Goal: Task Accomplishment & Management: Manage account settings

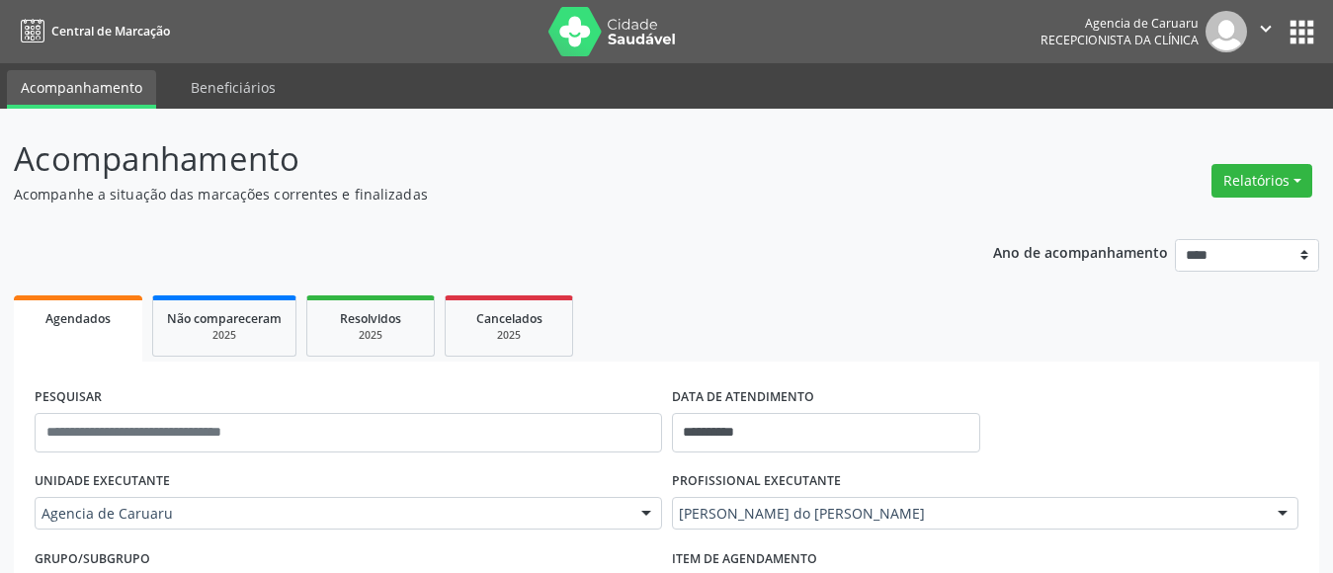
scroll to position [226, 0]
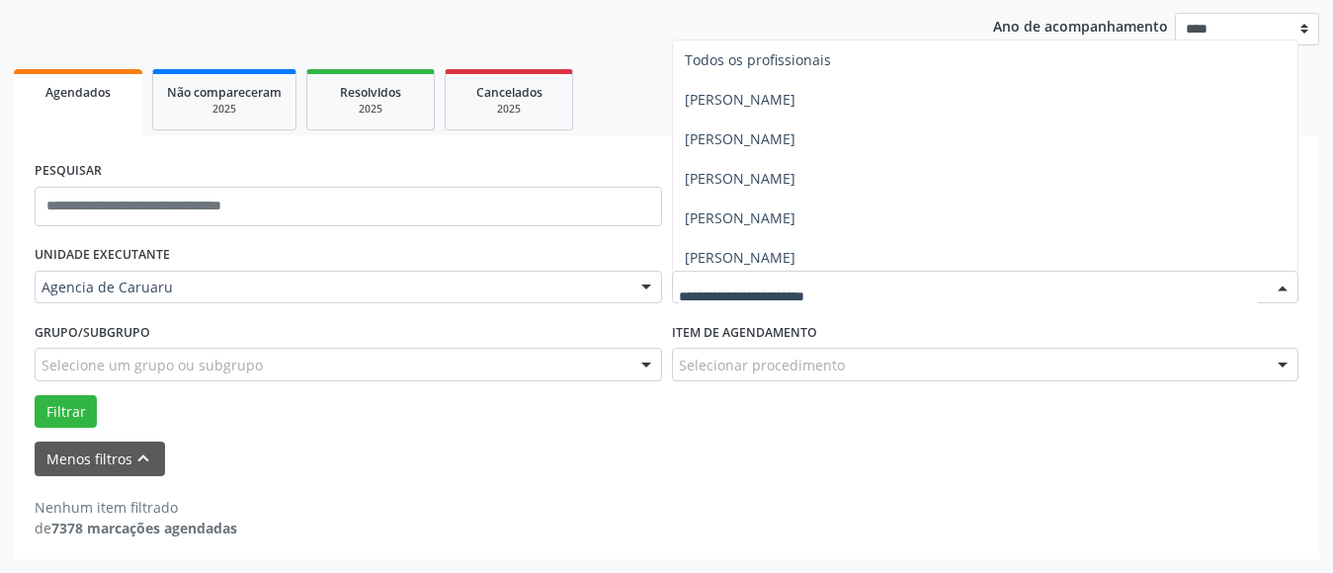
click at [747, 301] on div at bounding box center [986, 288] width 628 height 34
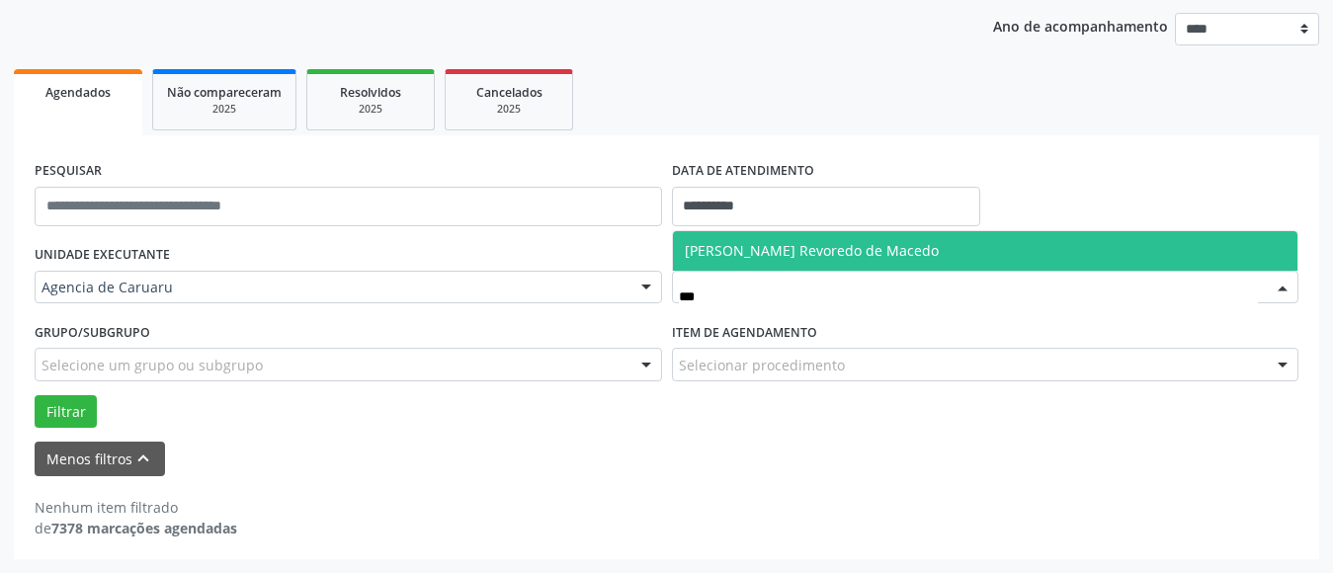
type input "****"
click at [773, 246] on span "[PERSON_NAME] Revoredo de Macedo" at bounding box center [812, 250] width 254 height 19
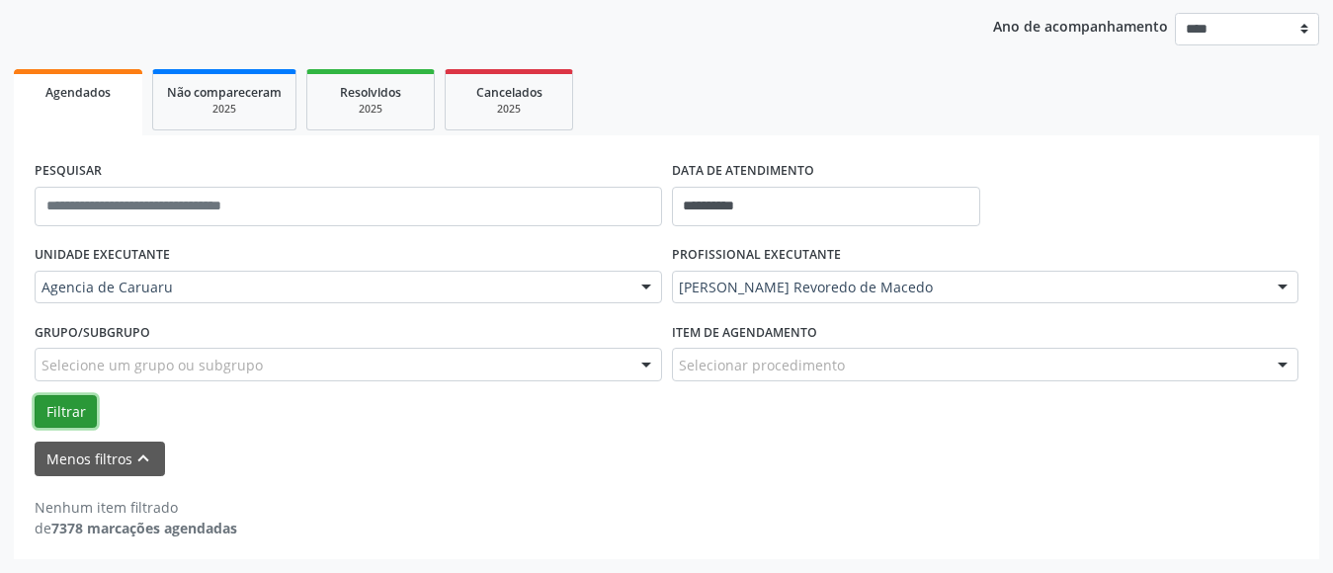
click at [62, 413] on button "Filtrar" at bounding box center [66, 412] width 62 height 34
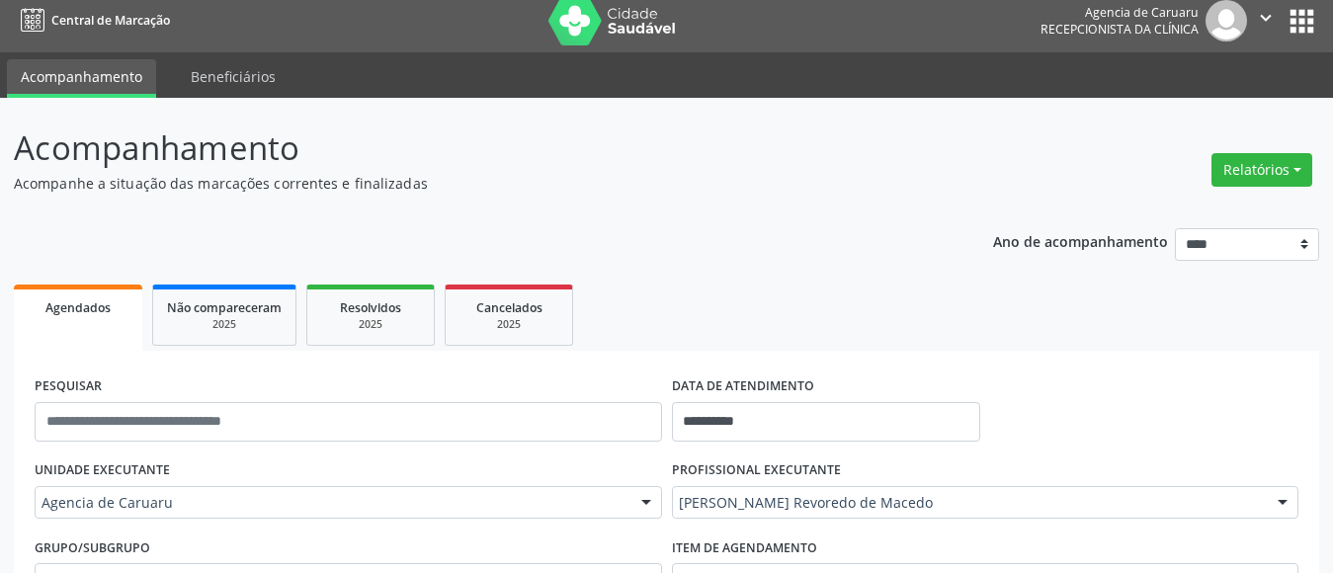
scroll to position [0, 0]
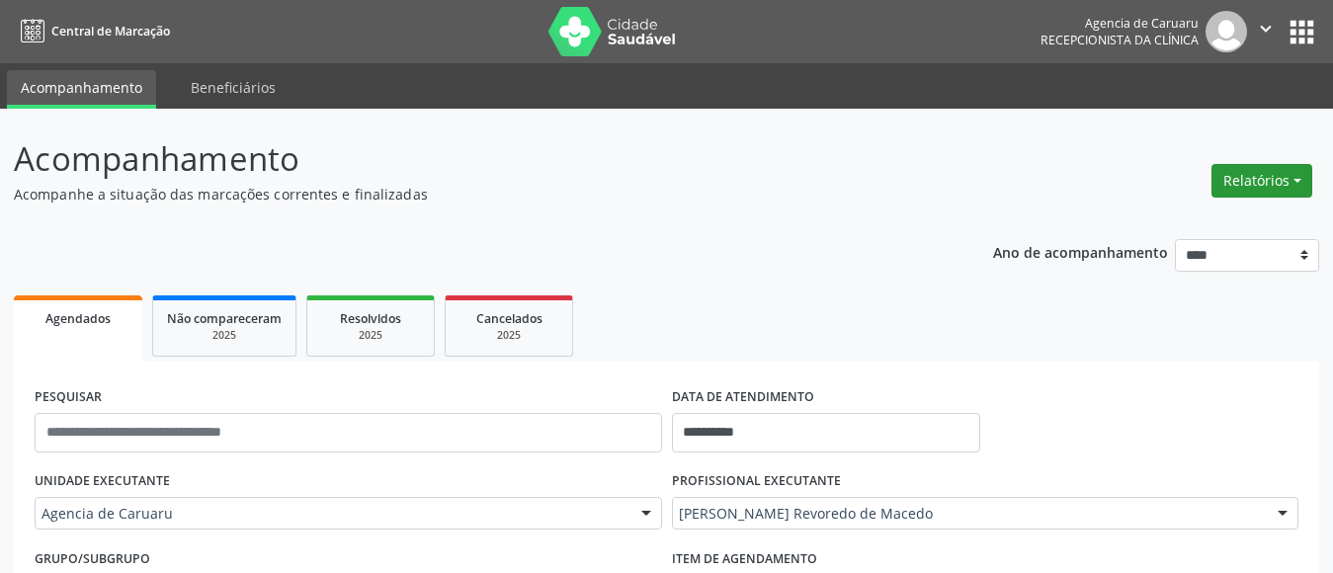
click at [1266, 182] on button "Relatórios" at bounding box center [1262, 181] width 101 height 34
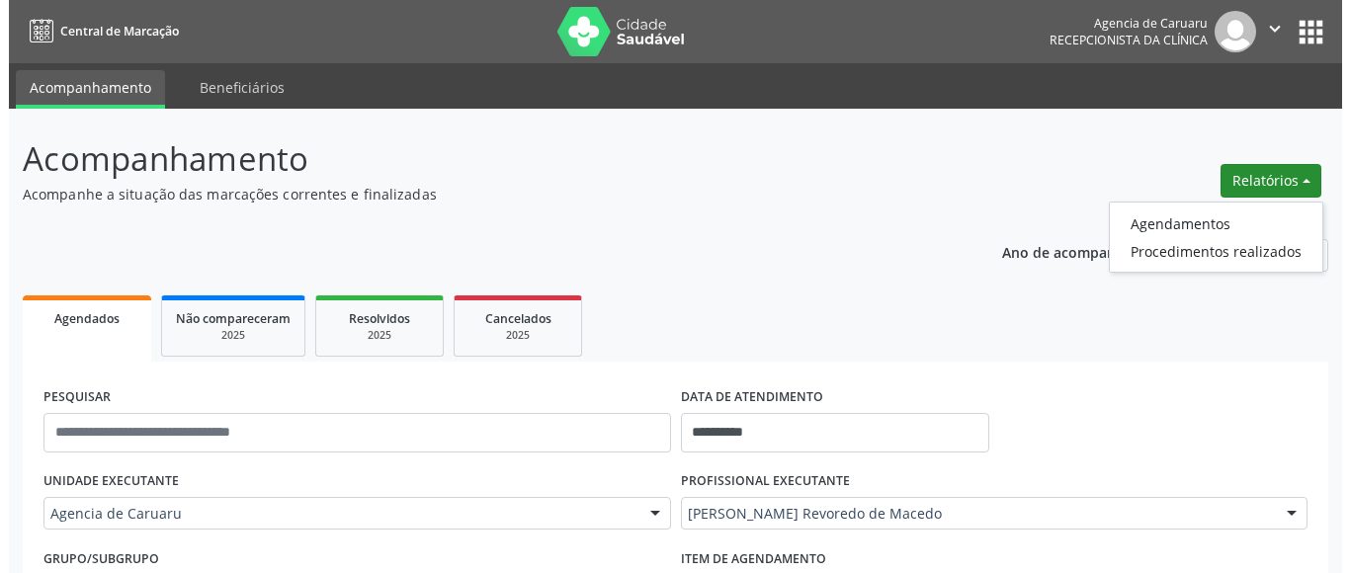
scroll to position [395, 0]
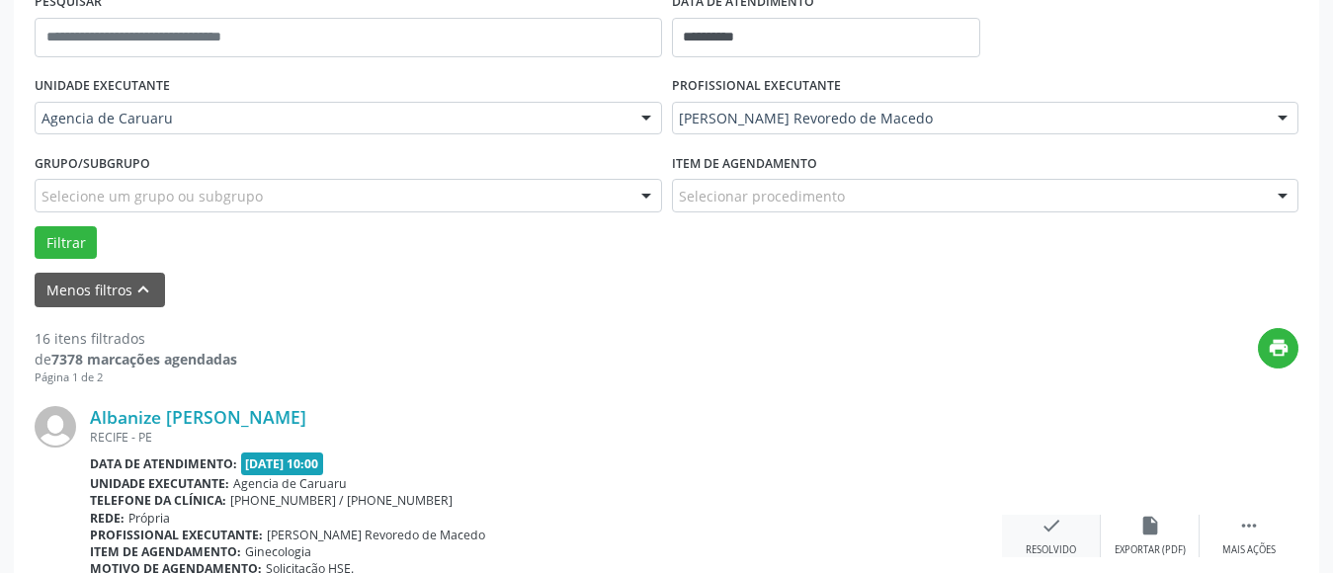
click at [1044, 541] on div "check Resolvido" at bounding box center [1051, 536] width 99 height 43
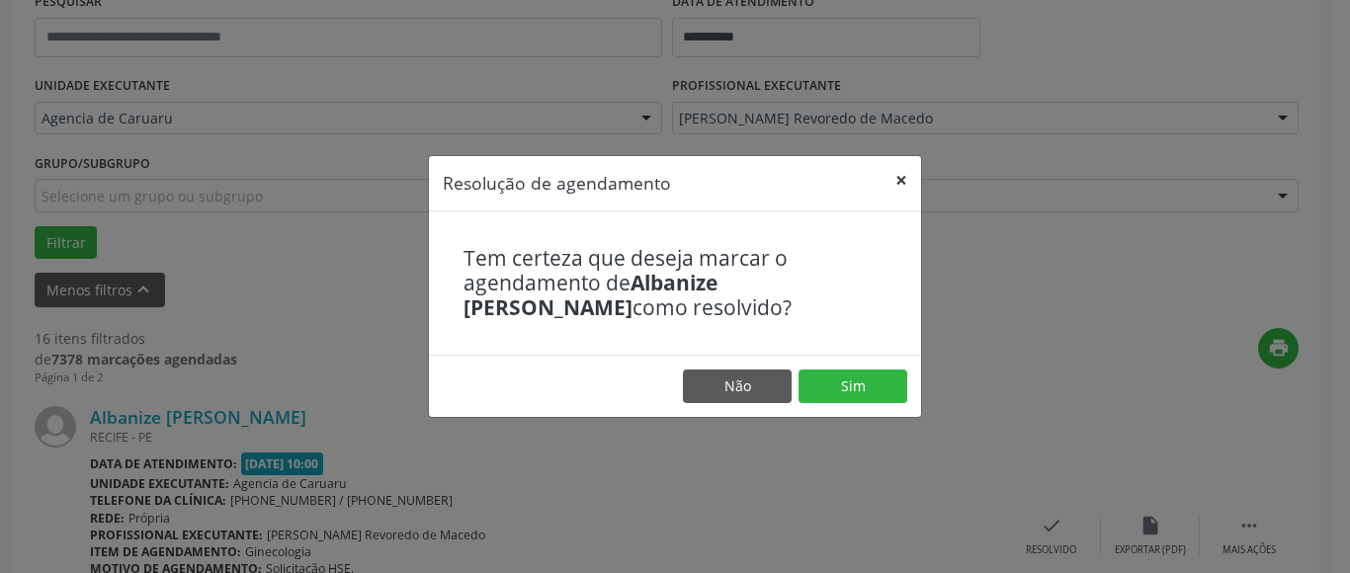
click at [897, 174] on button "×" at bounding box center [902, 180] width 40 height 48
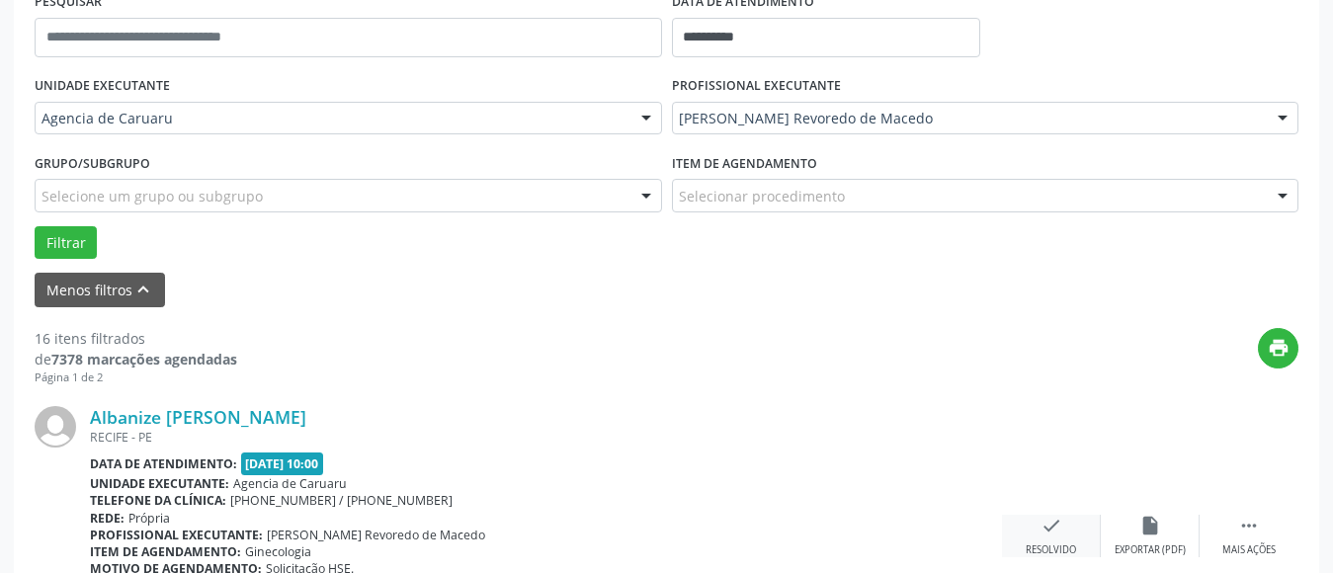
click at [1063, 530] on div "check Resolvido" at bounding box center [1051, 536] width 99 height 43
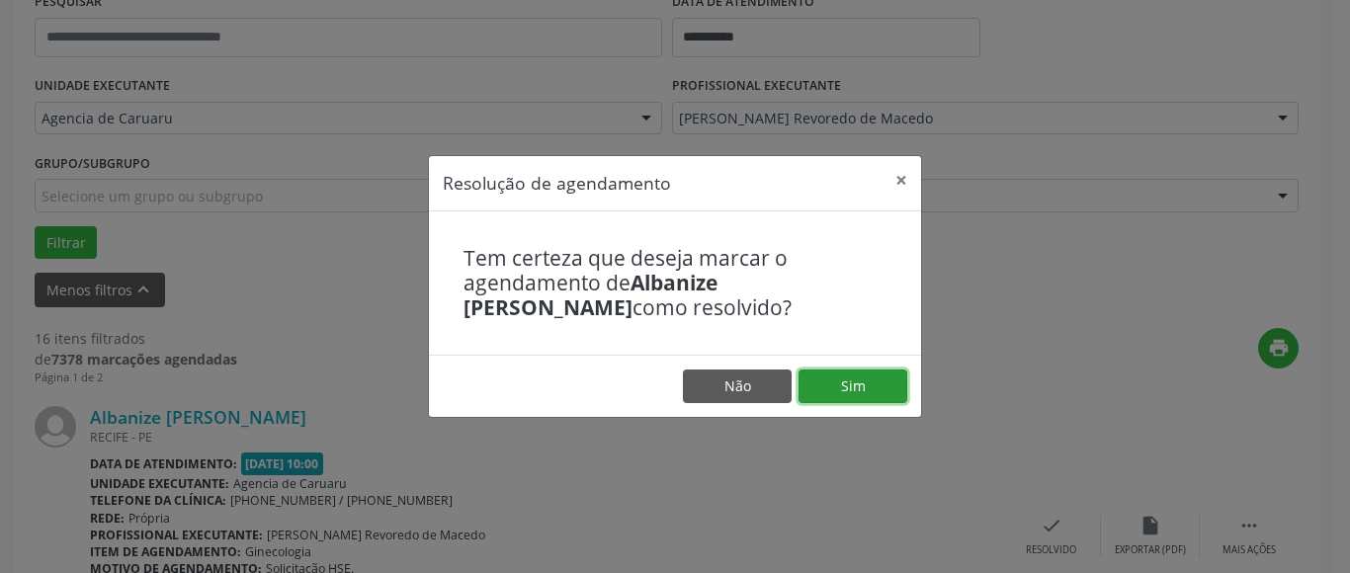
click at [859, 392] on button "Sim" at bounding box center [853, 387] width 109 height 34
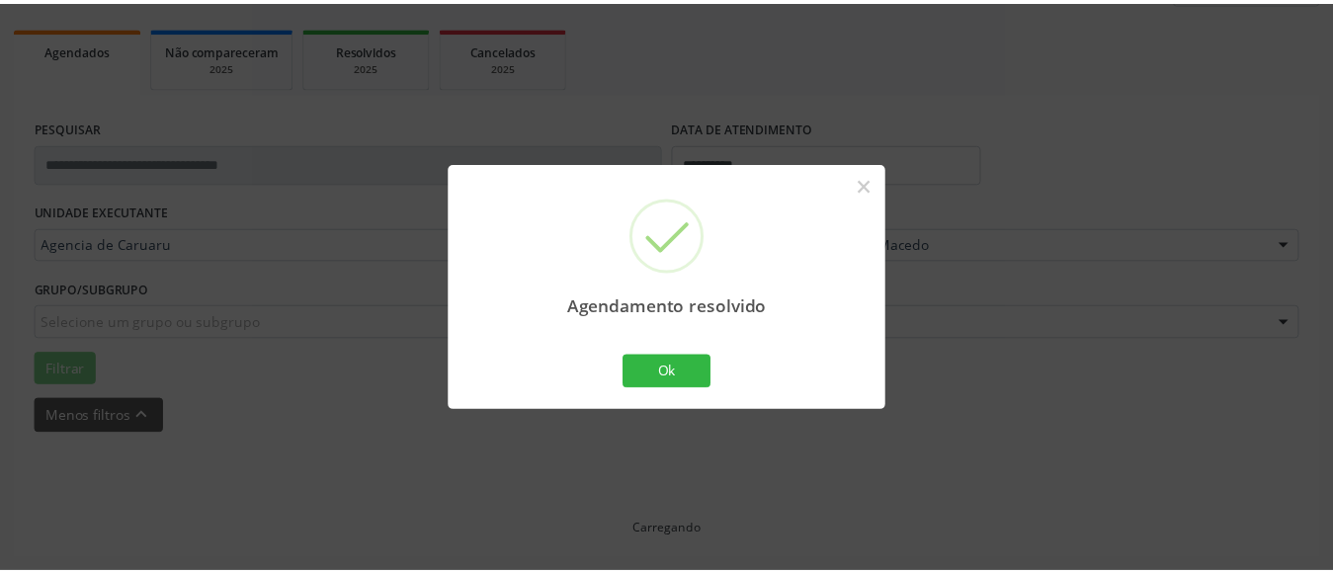
scroll to position [269, 0]
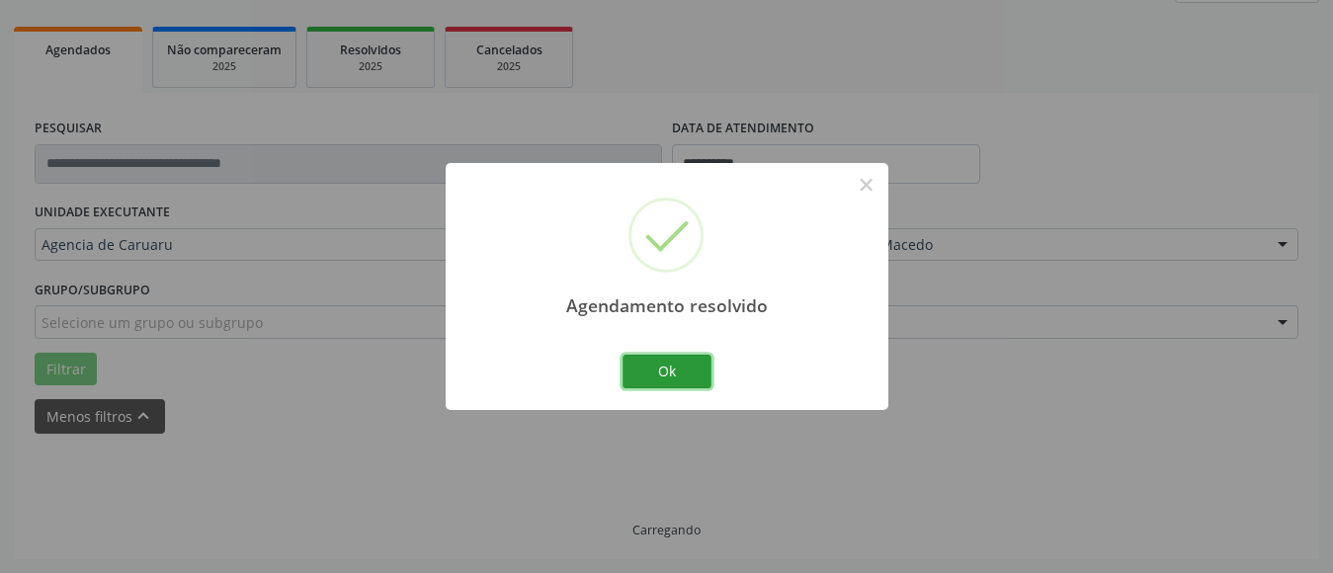
click at [651, 366] on button "Ok" at bounding box center [667, 372] width 89 height 34
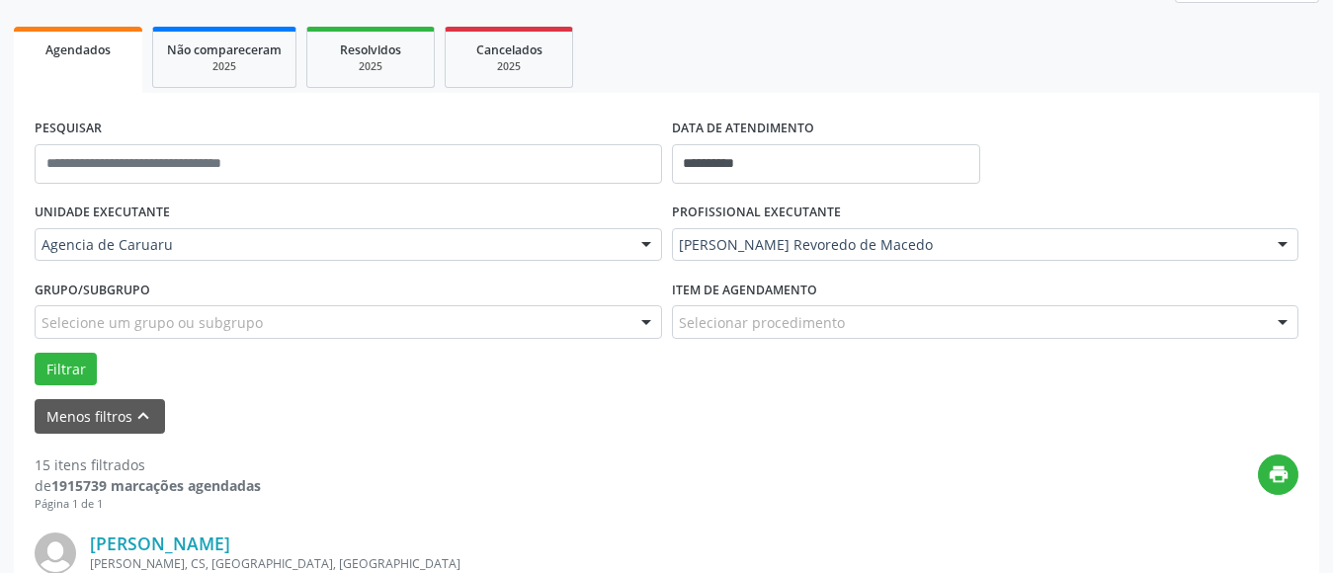
scroll to position [395, 0]
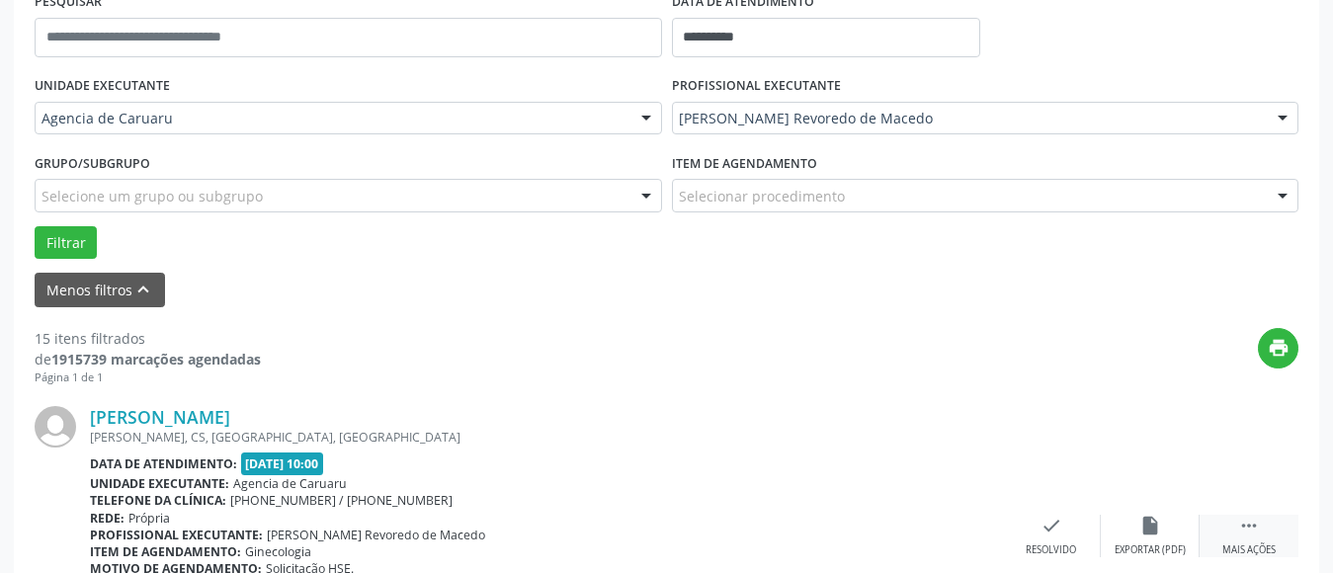
click at [1260, 540] on div " Mais ações" at bounding box center [1249, 536] width 99 height 43
click at [1150, 536] on icon "alarm_off" at bounding box center [1151, 526] width 22 height 22
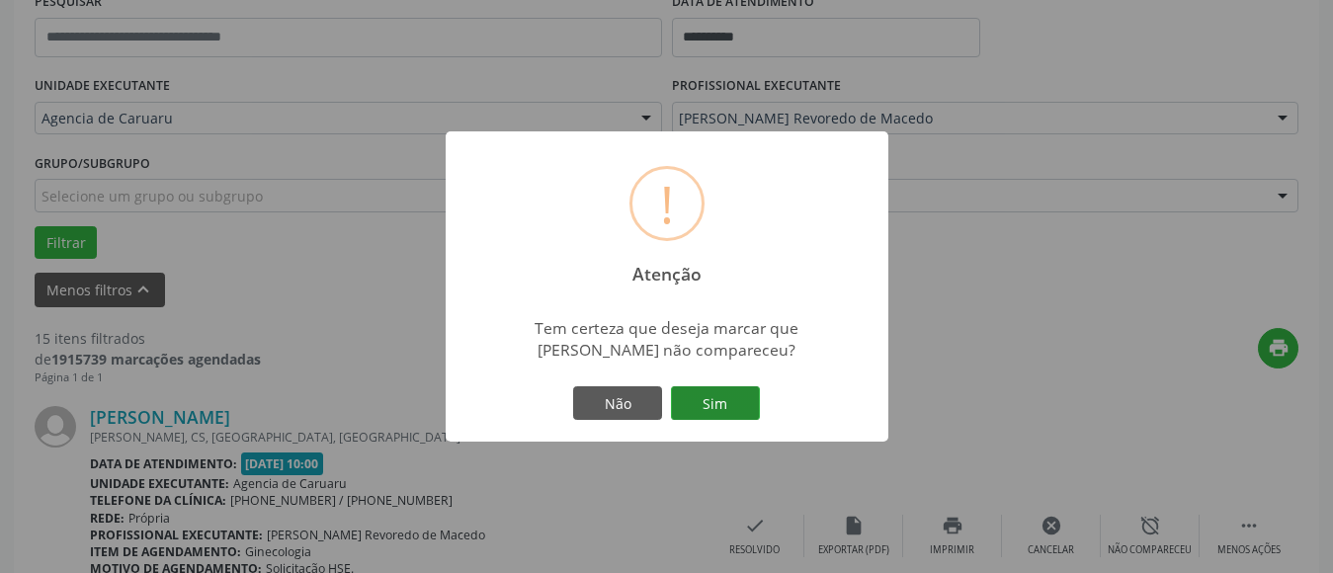
click at [737, 404] on button "Sim" at bounding box center [715, 403] width 89 height 34
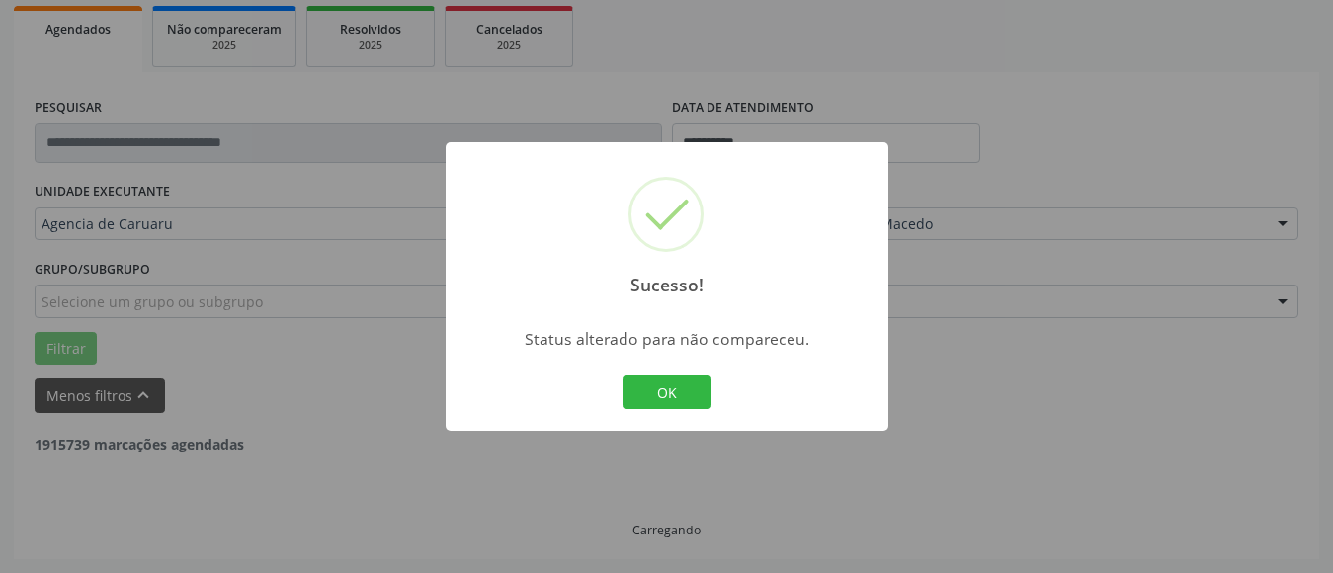
scroll to position [290, 0]
click at [692, 393] on button "OK" at bounding box center [667, 393] width 89 height 34
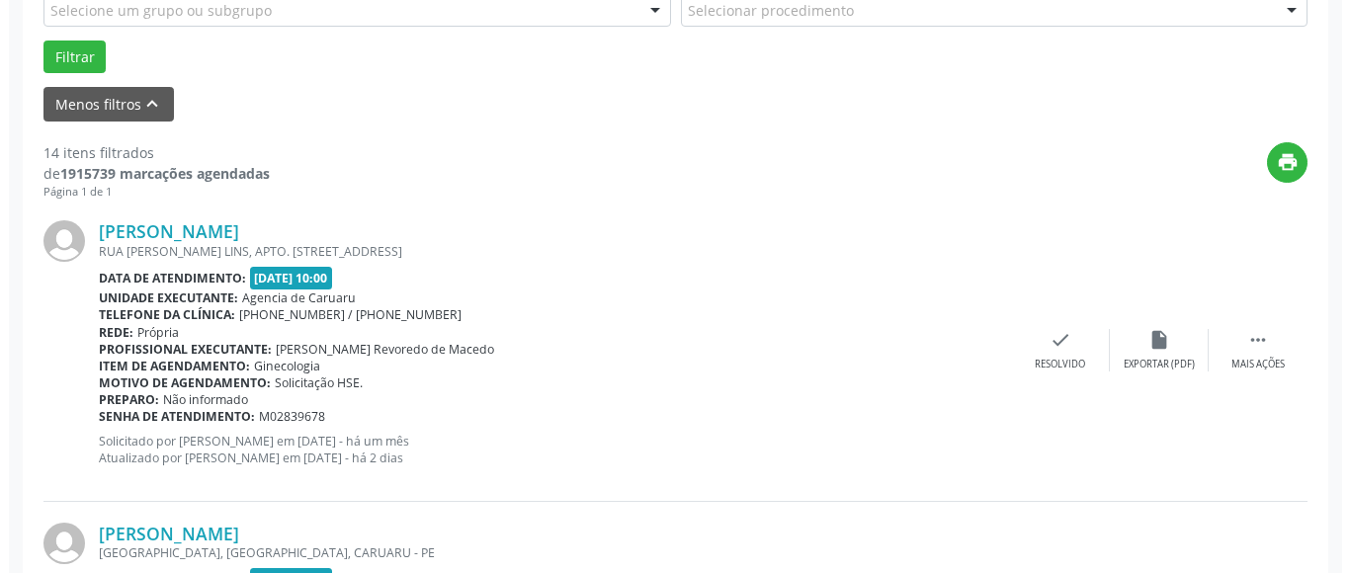
scroll to position [593, 0]
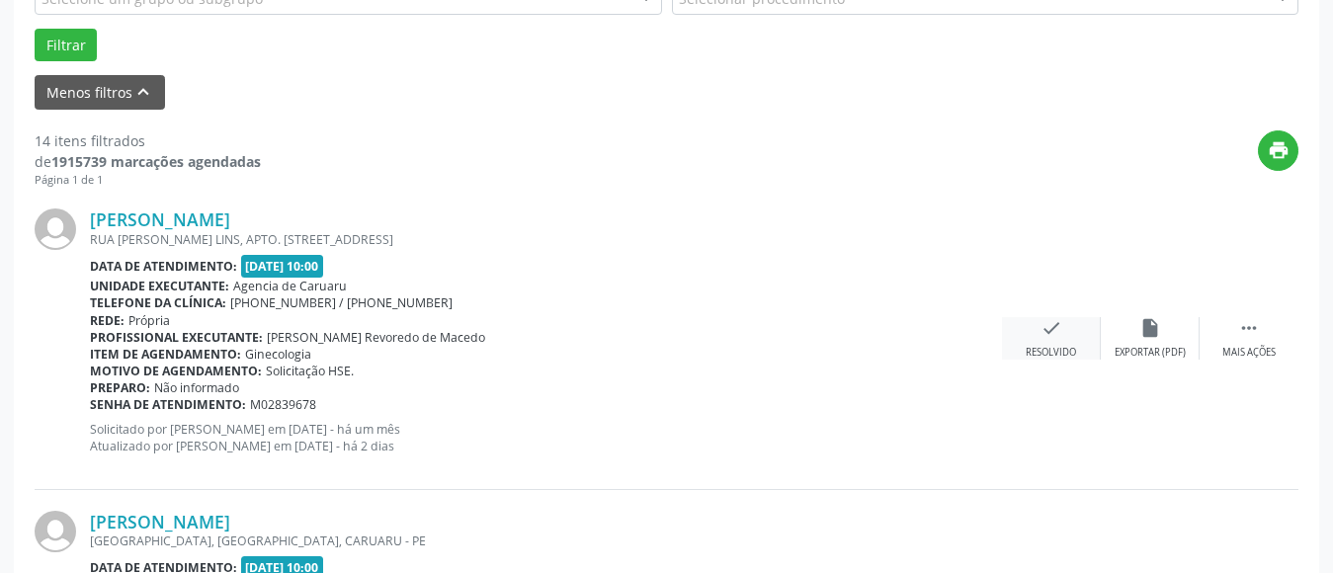
click at [1044, 346] on div "Resolvido" at bounding box center [1051, 353] width 50 height 14
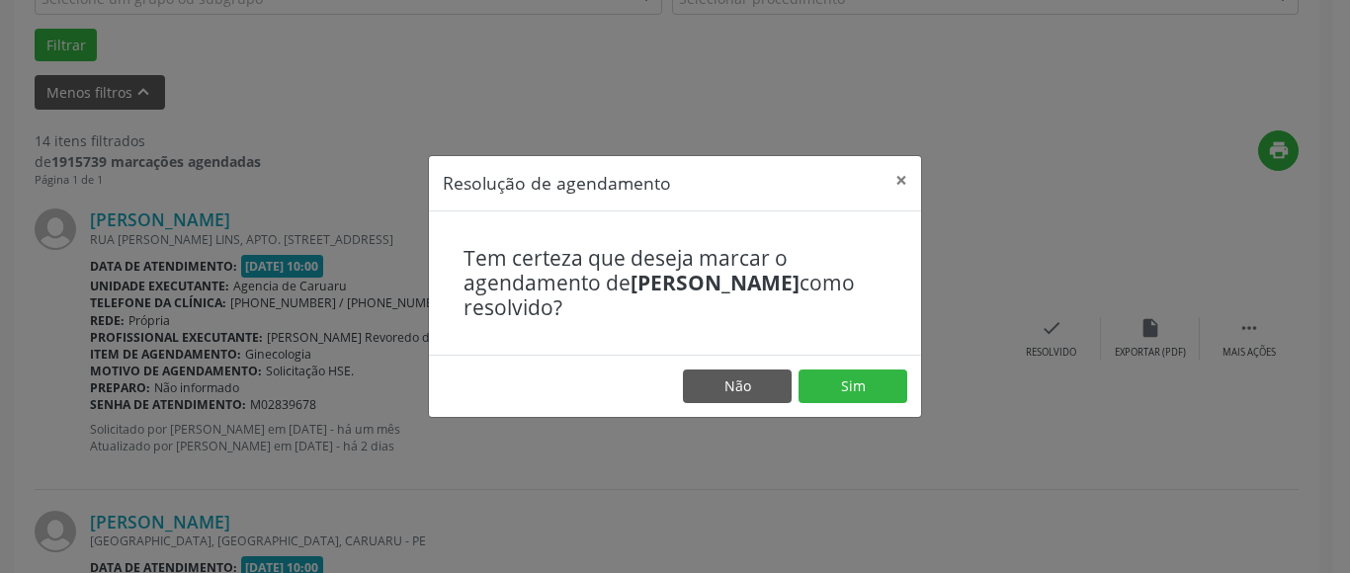
click at [861, 404] on footer "Não Sim" at bounding box center [675, 386] width 492 height 62
click at [844, 387] on button "Sim" at bounding box center [853, 387] width 109 height 34
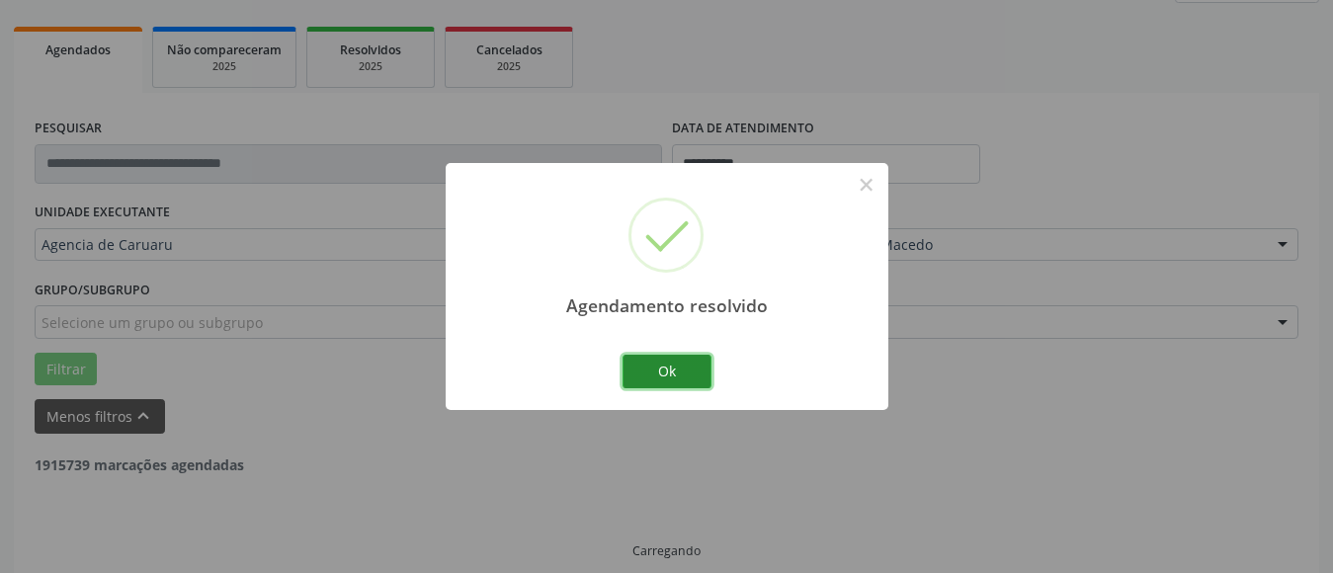
click at [690, 377] on button "Ok" at bounding box center [667, 372] width 89 height 34
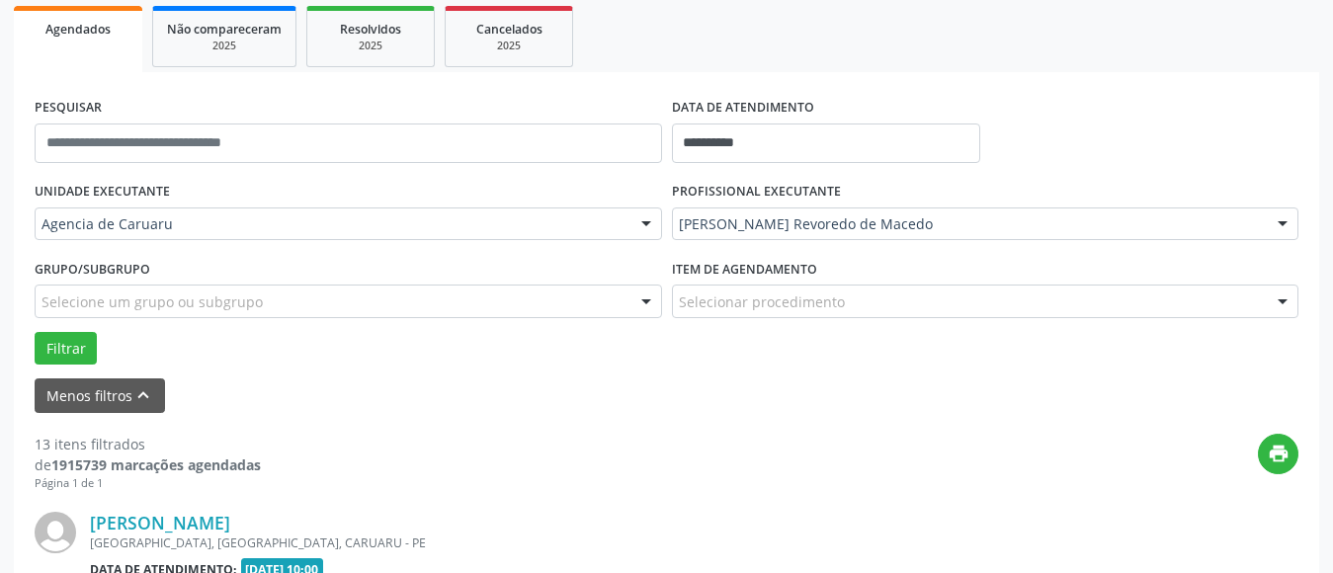
scroll to position [586, 0]
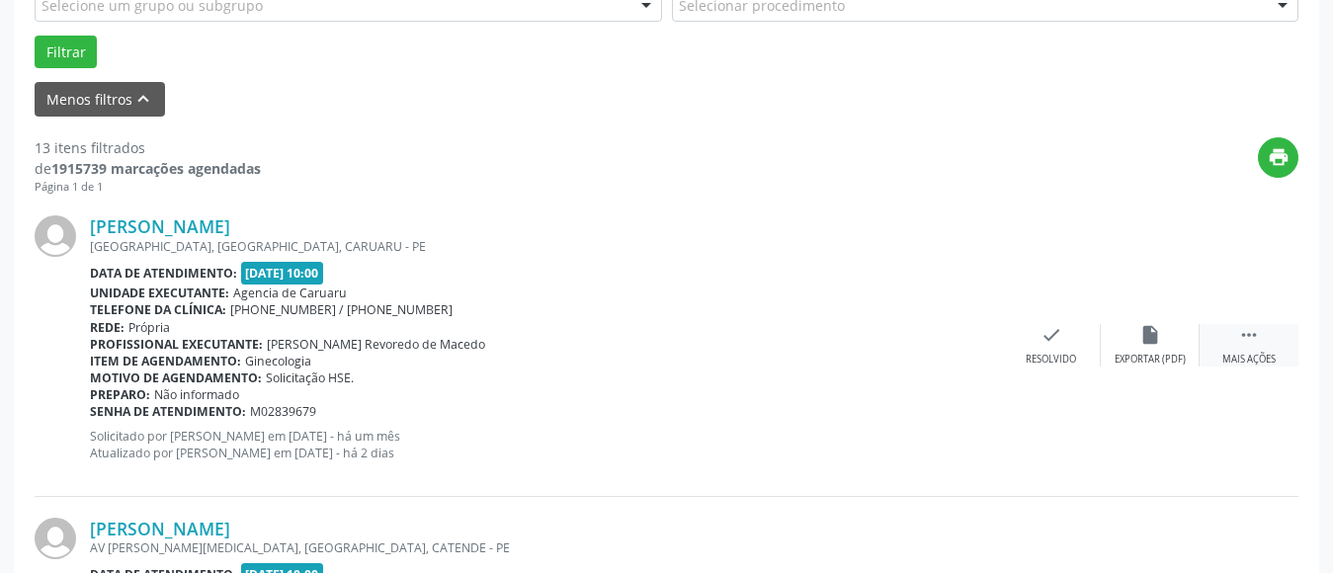
click at [1258, 342] on icon "" at bounding box center [1249, 335] width 22 height 22
click at [1162, 337] on div "alarm_off Não compareceu" at bounding box center [1150, 345] width 99 height 43
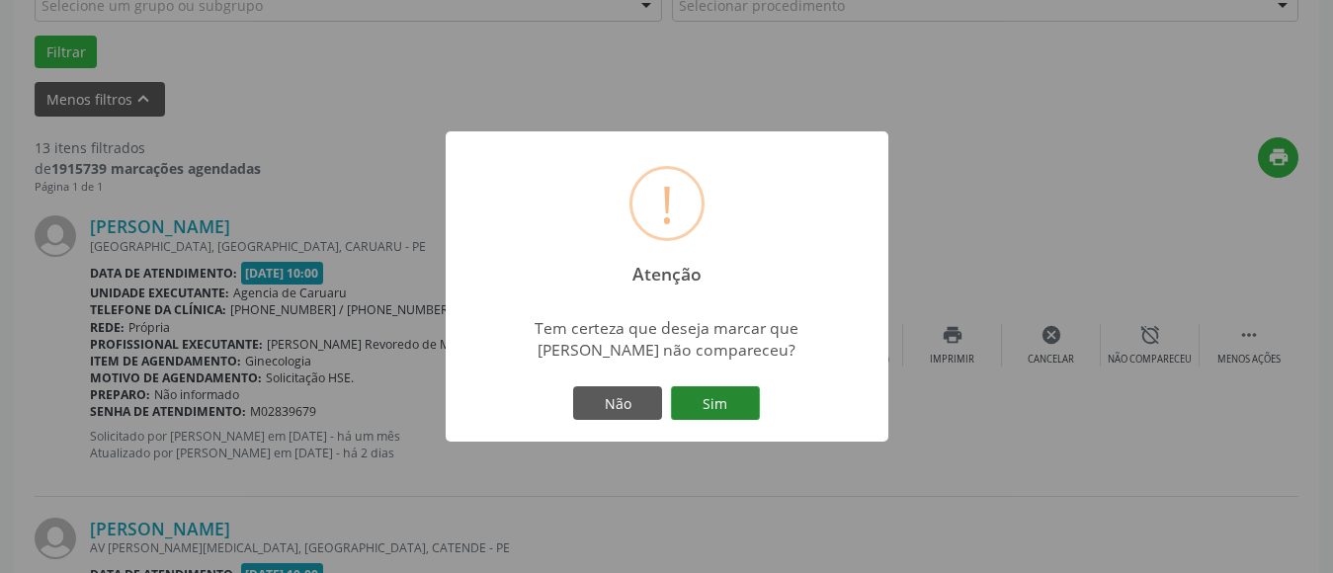
click at [737, 401] on button "Sim" at bounding box center [715, 403] width 89 height 34
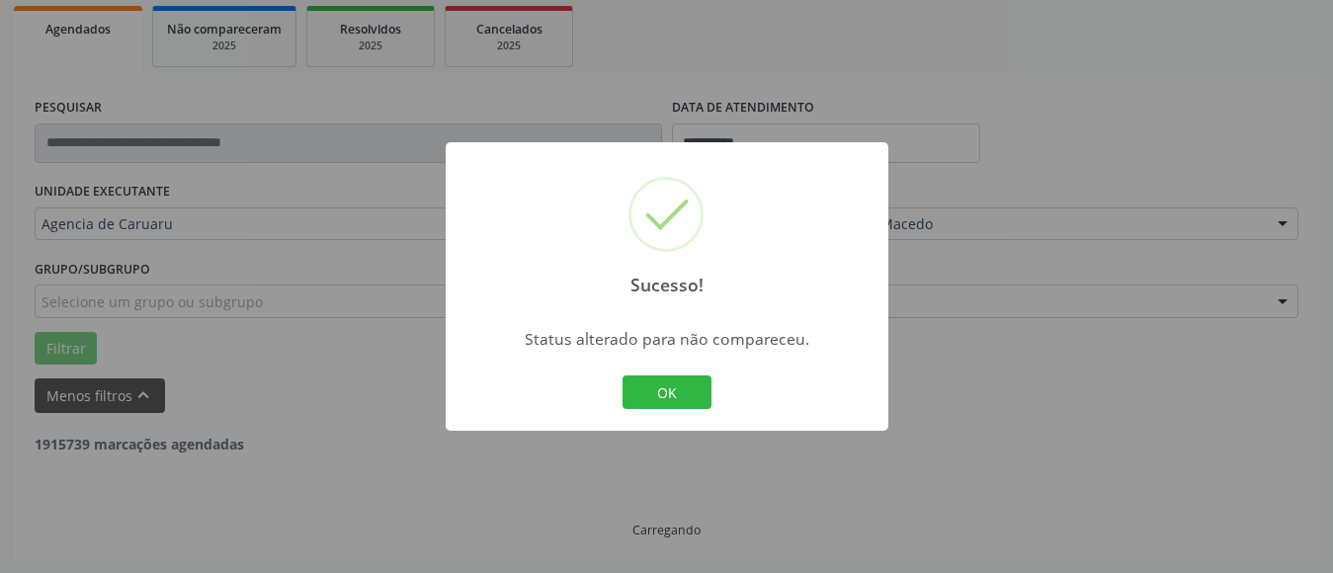
scroll to position [290, 0]
click at [643, 391] on button "OK" at bounding box center [667, 393] width 89 height 34
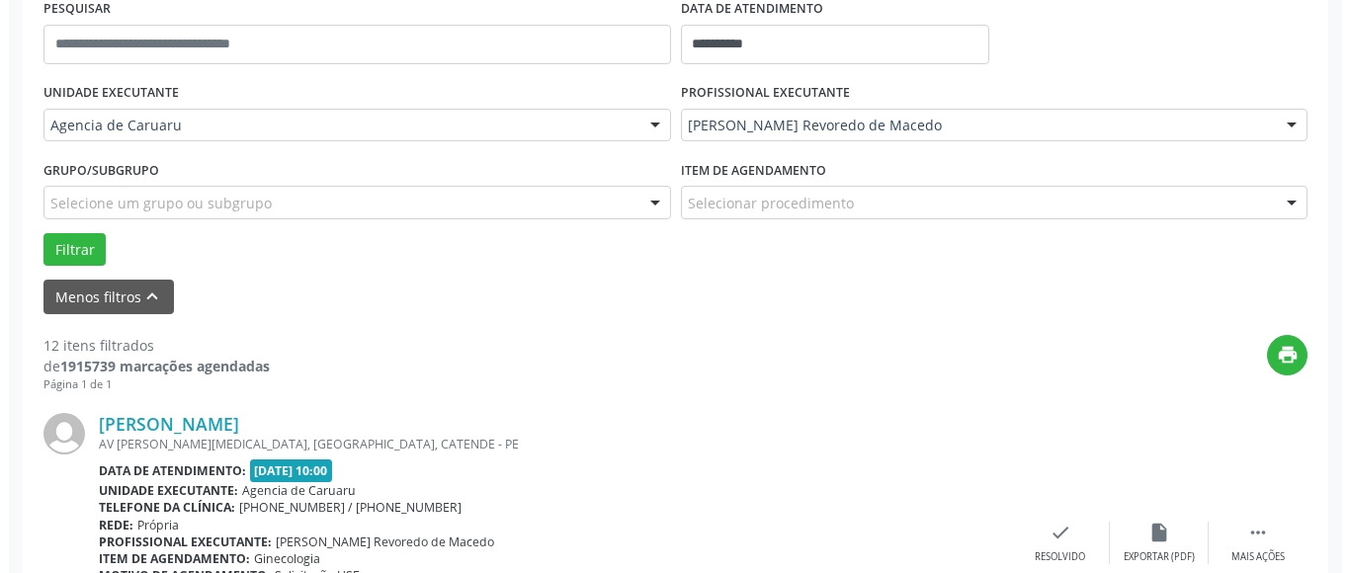
scroll to position [487, 0]
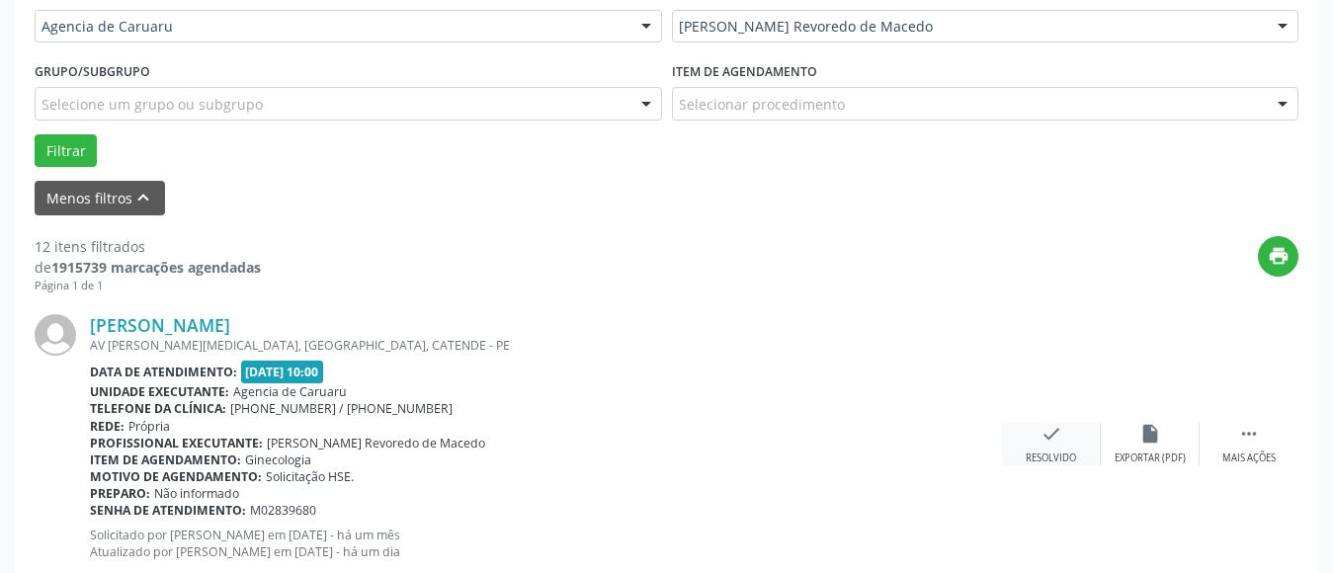
click at [1049, 443] on icon "check" at bounding box center [1052, 434] width 22 height 22
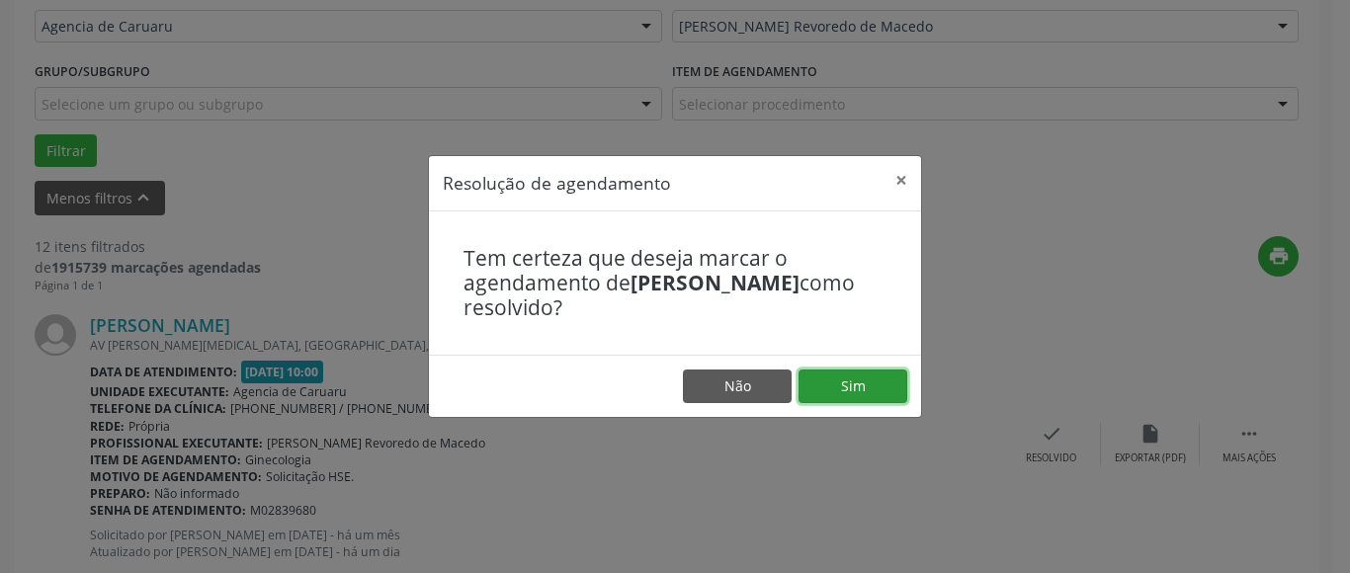
click at [888, 391] on button "Sim" at bounding box center [853, 387] width 109 height 34
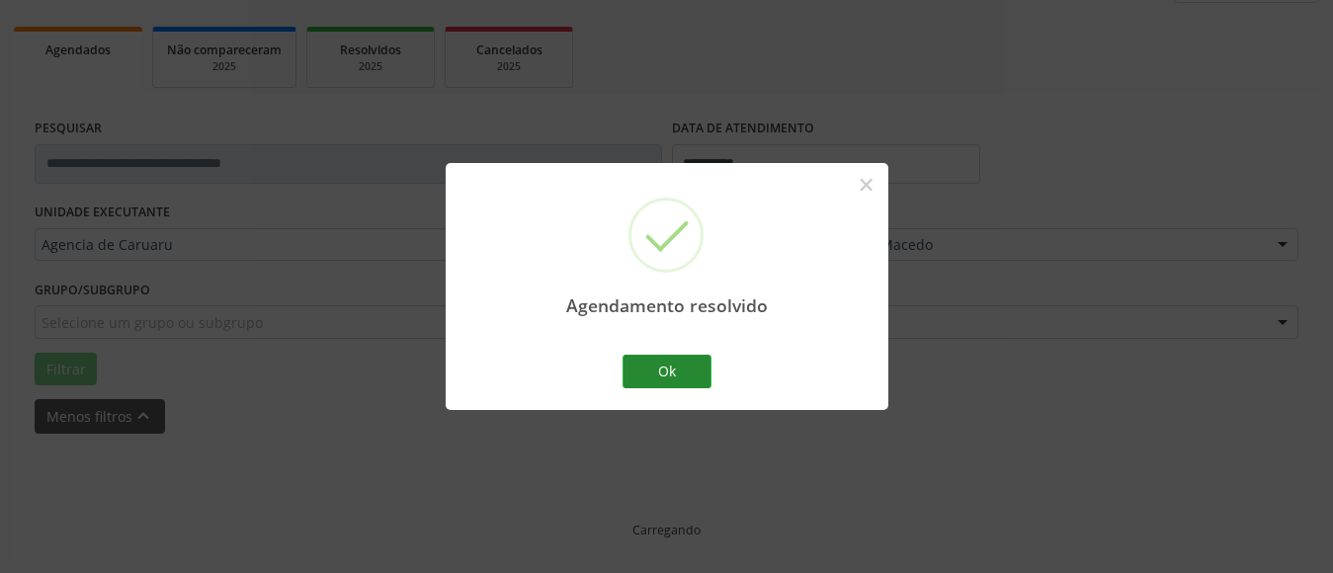
scroll to position [290, 0]
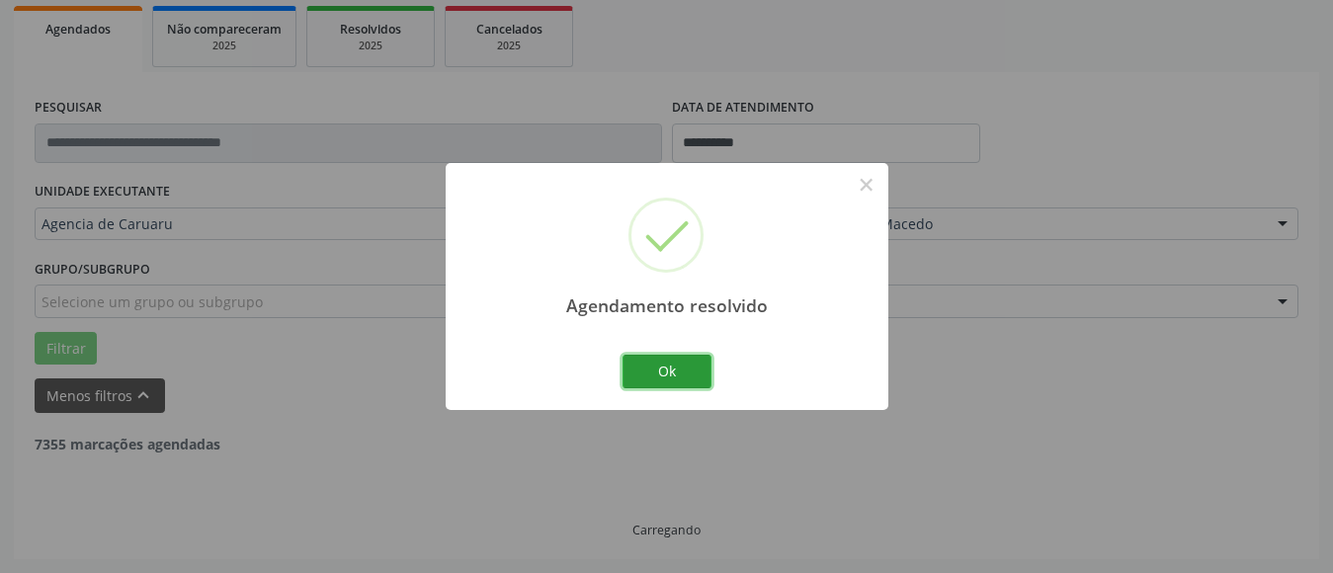
click at [687, 370] on button "Ok" at bounding box center [667, 372] width 89 height 34
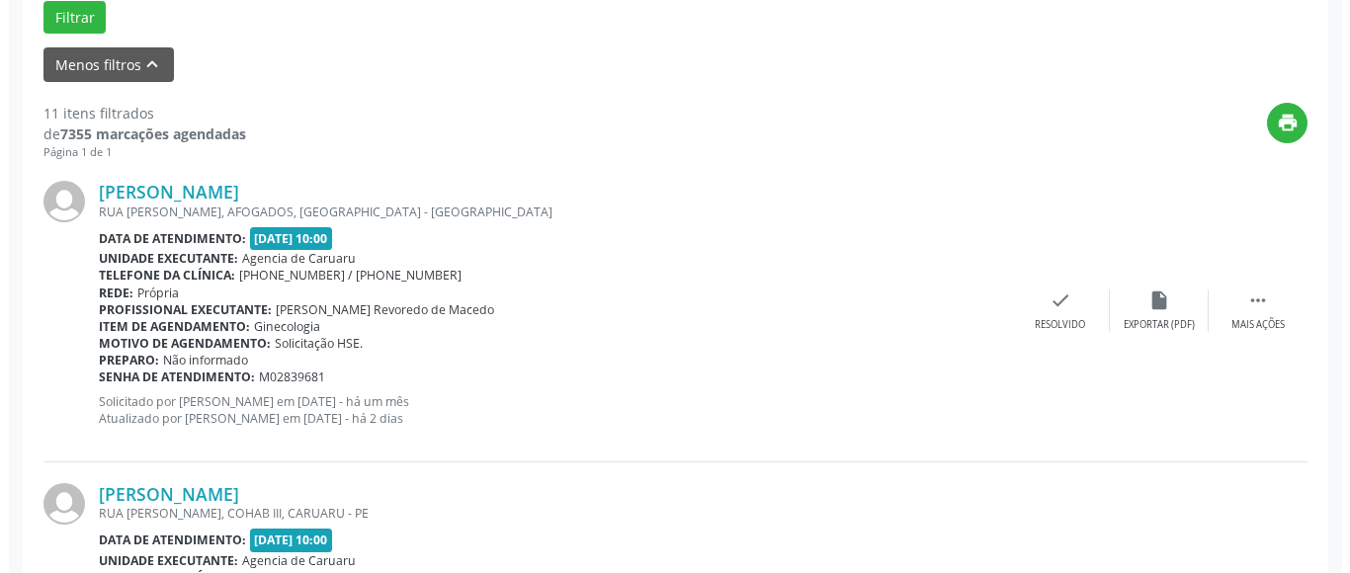
scroll to position [685, 0]
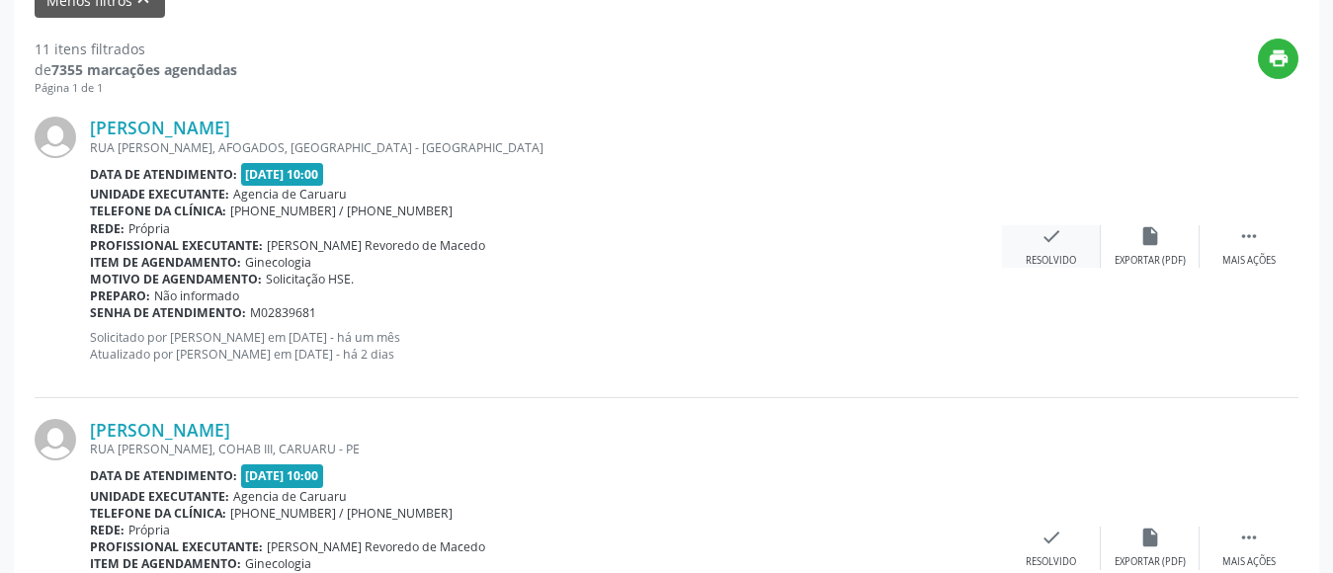
click at [1066, 230] on div "check Resolvido" at bounding box center [1051, 246] width 99 height 43
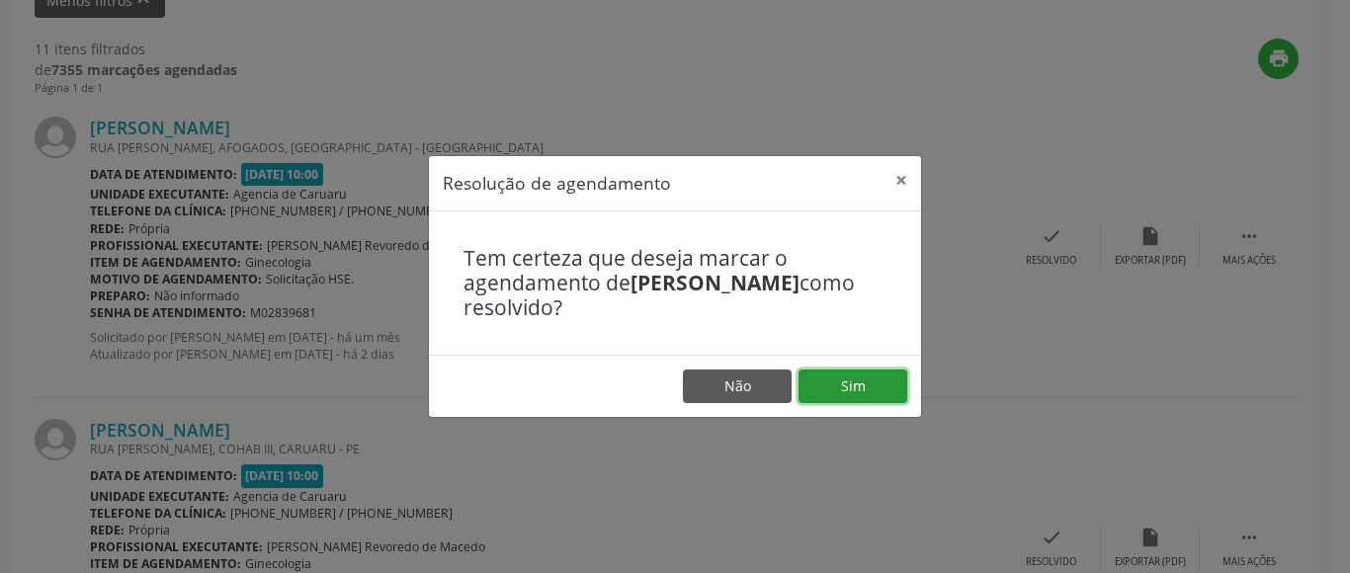
click at [863, 390] on button "Sim" at bounding box center [853, 387] width 109 height 34
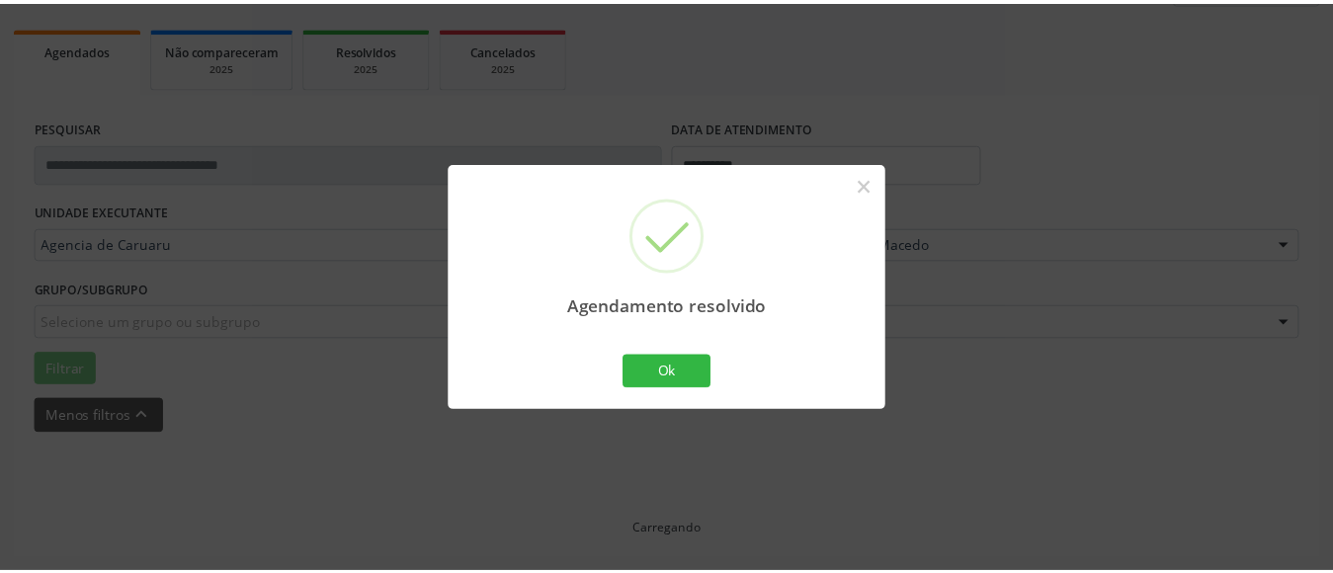
scroll to position [290, 0]
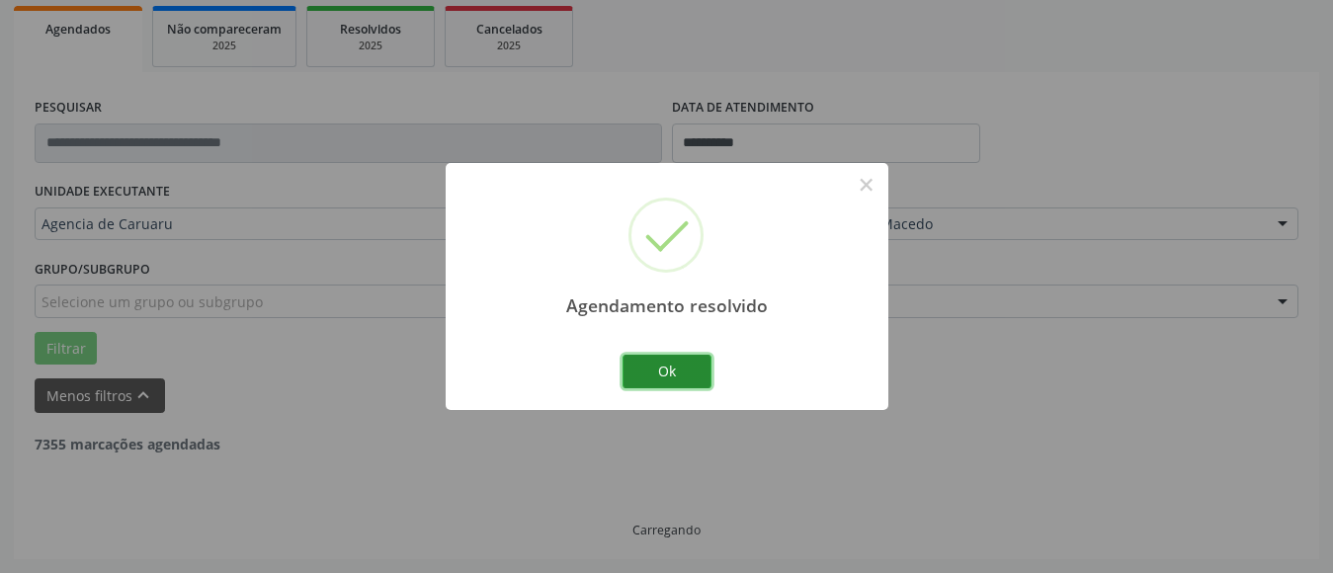
click at [682, 369] on button "Ok" at bounding box center [667, 372] width 89 height 34
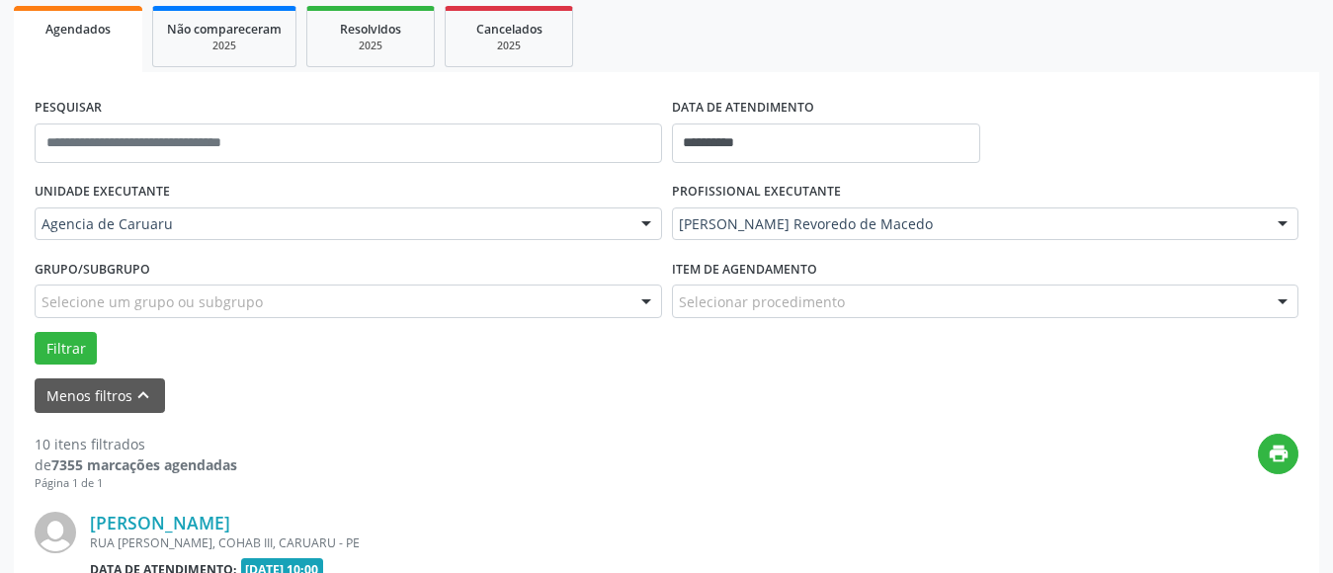
scroll to position [685, 0]
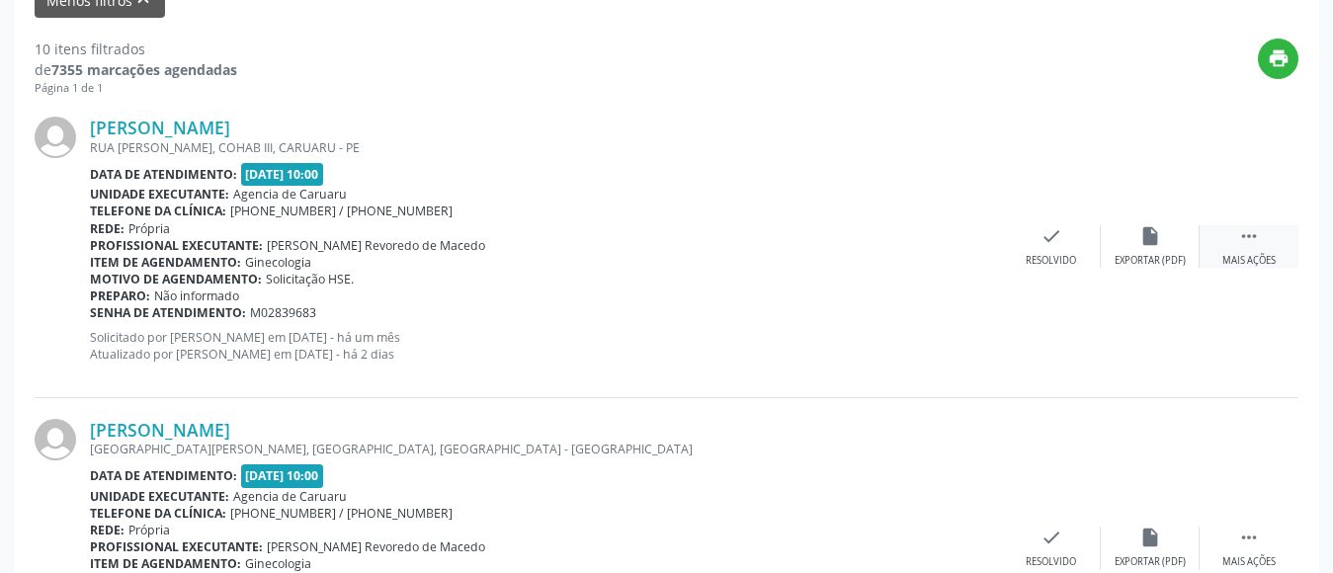
click at [1251, 239] on icon "" at bounding box center [1249, 236] width 22 height 22
click at [1151, 250] on div "alarm_off Não compareceu" at bounding box center [1150, 246] width 99 height 43
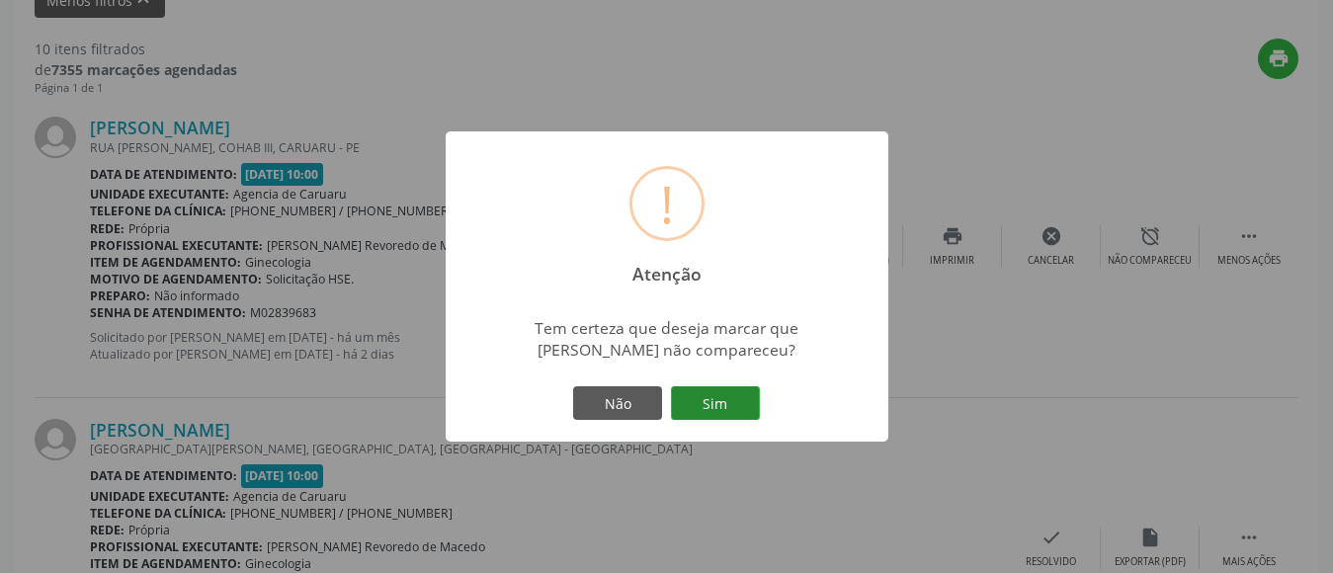
click at [729, 395] on button "Sim" at bounding box center [715, 403] width 89 height 34
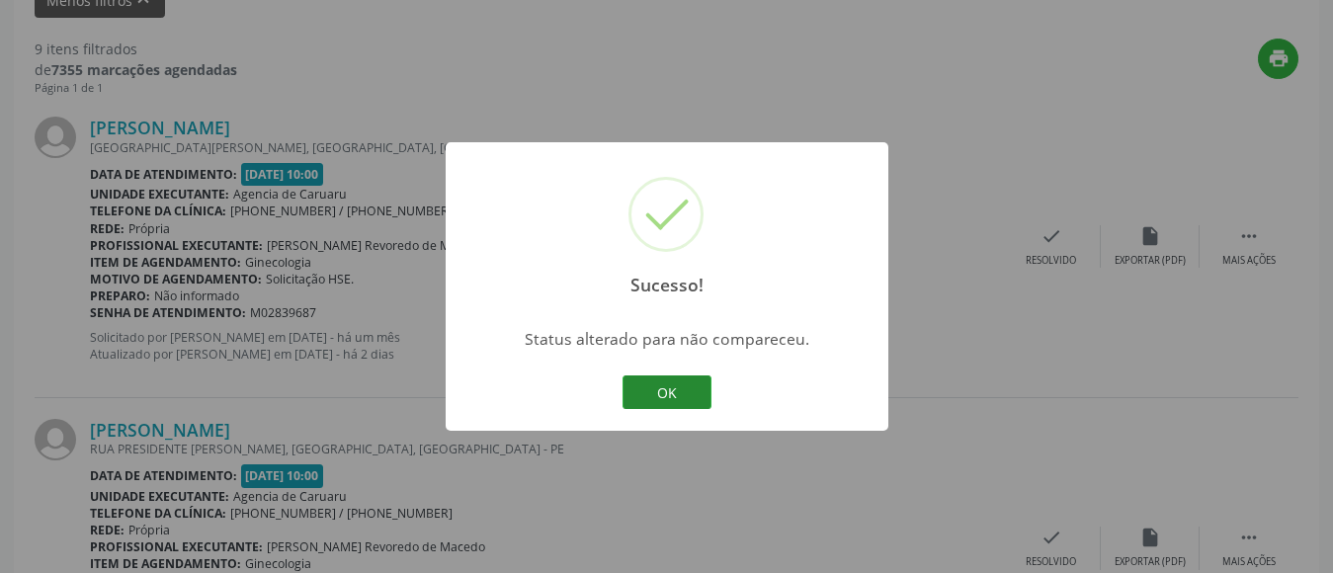
click at [676, 389] on button "OK" at bounding box center [667, 393] width 89 height 34
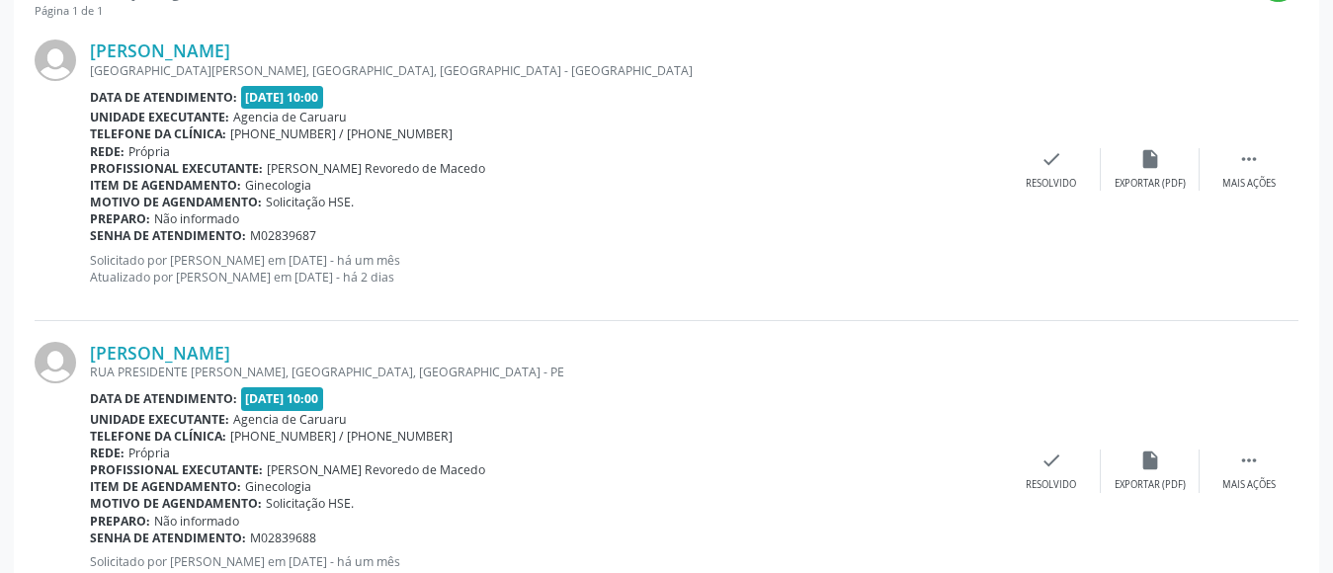
scroll to position [784, 0]
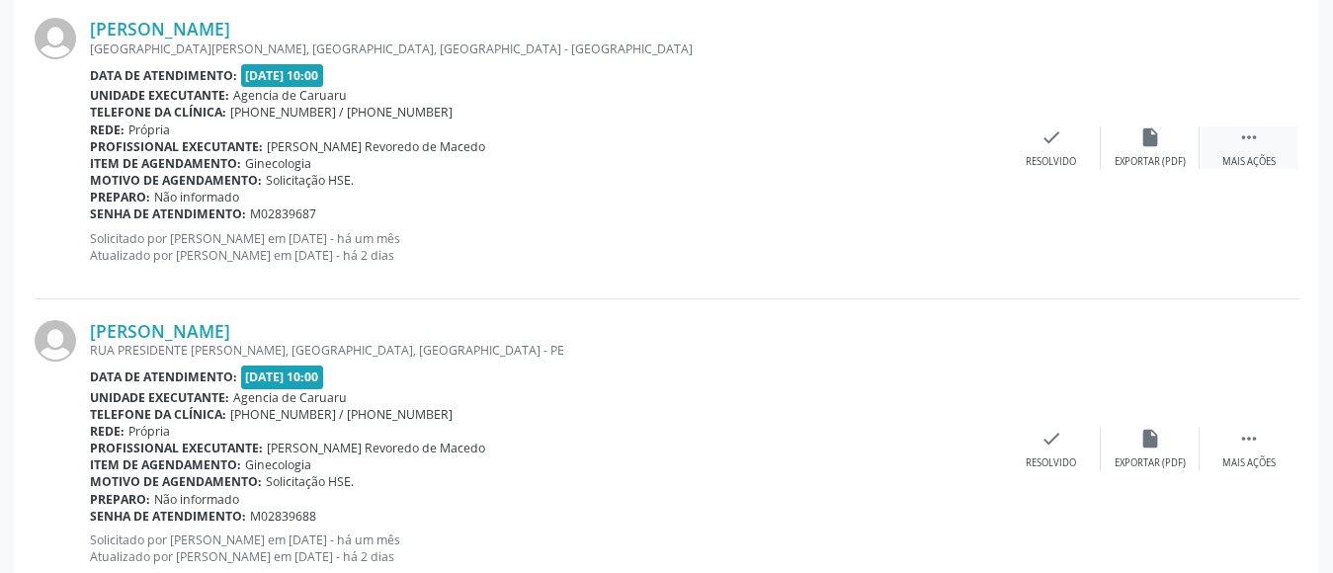
click at [1235, 141] on div " Mais ações" at bounding box center [1249, 148] width 99 height 43
click at [1132, 148] on div "alarm_off Não compareceu" at bounding box center [1150, 148] width 99 height 43
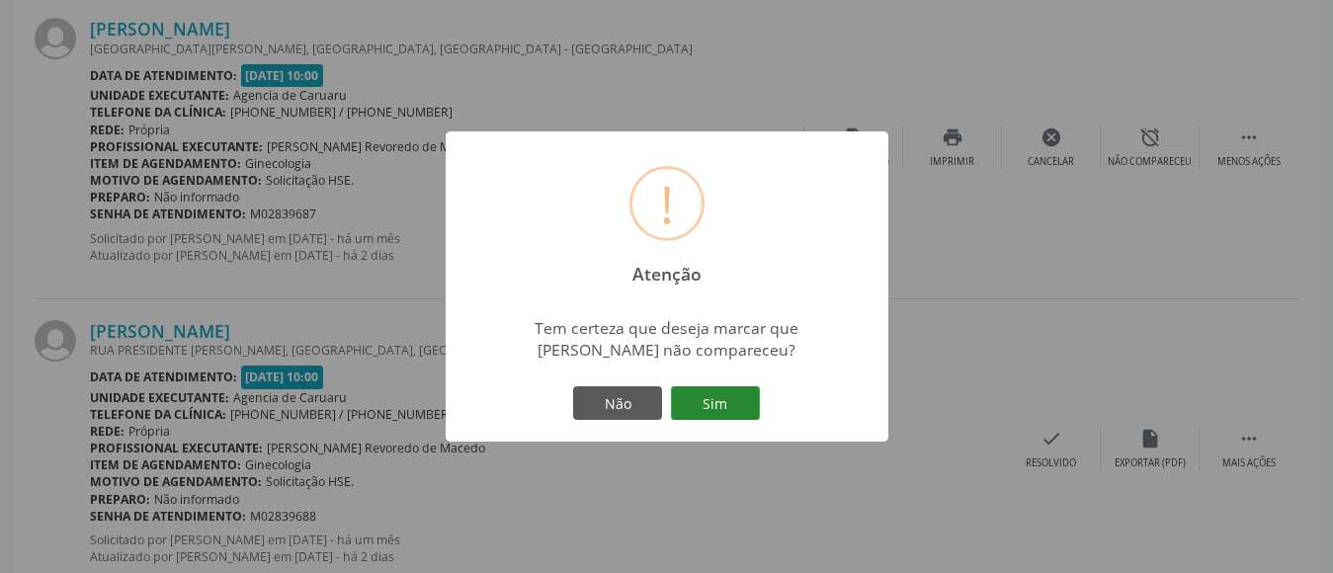
click at [729, 395] on button "Sim" at bounding box center [715, 403] width 89 height 34
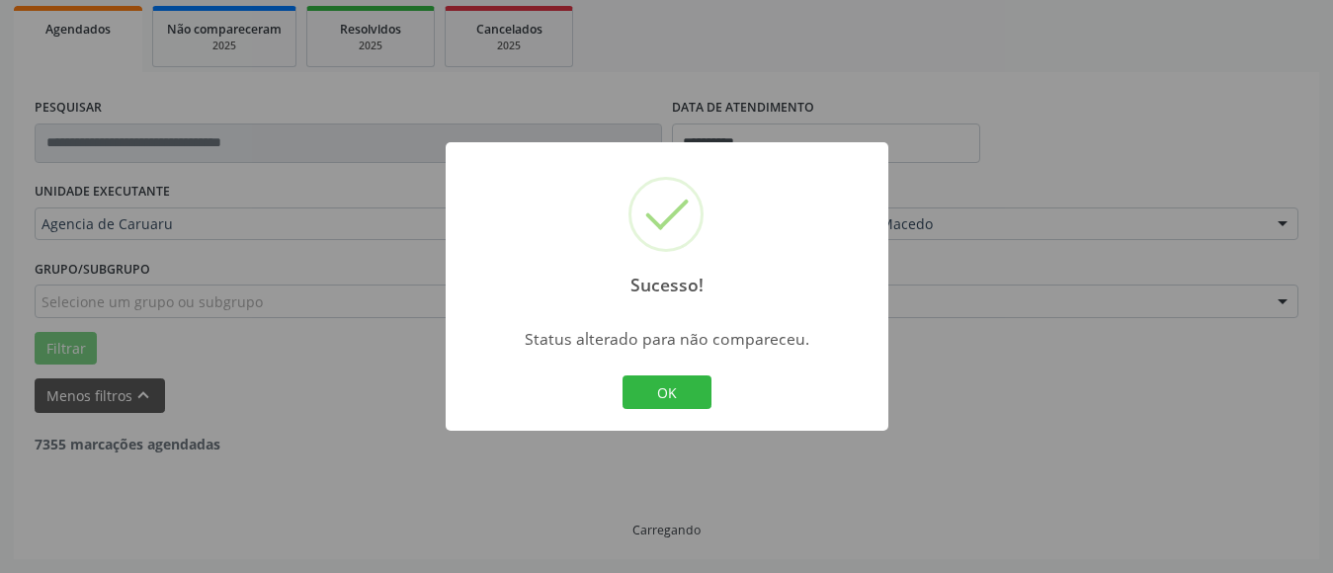
scroll to position [290, 0]
click at [693, 398] on button "OK" at bounding box center [667, 393] width 89 height 34
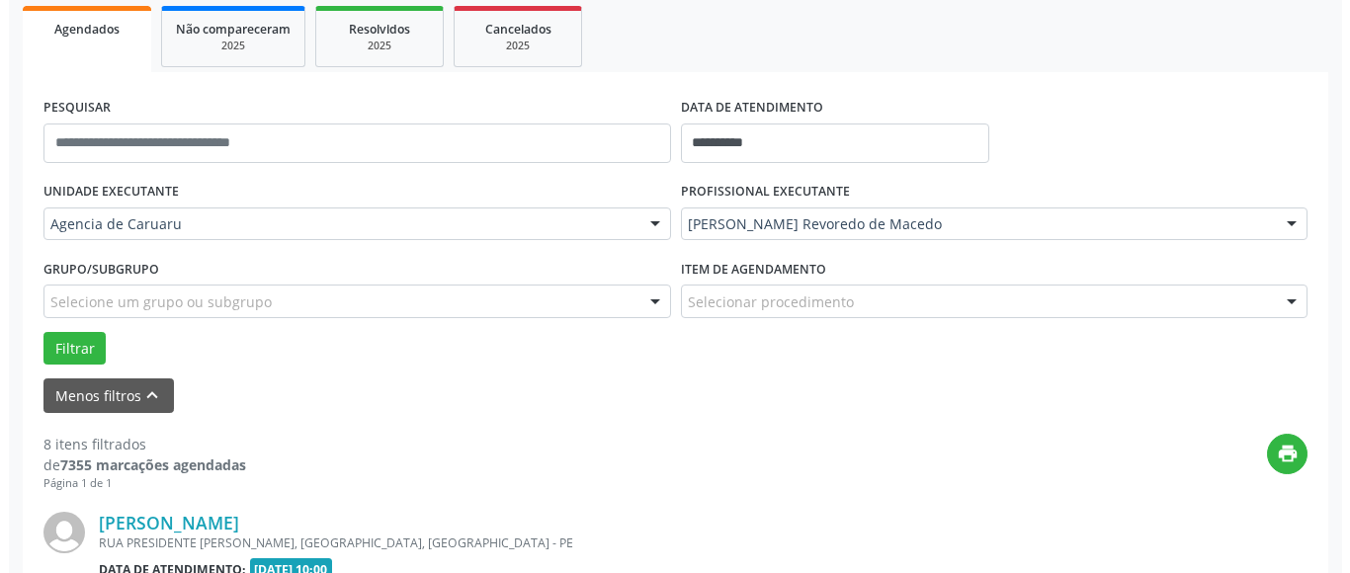
scroll to position [784, 0]
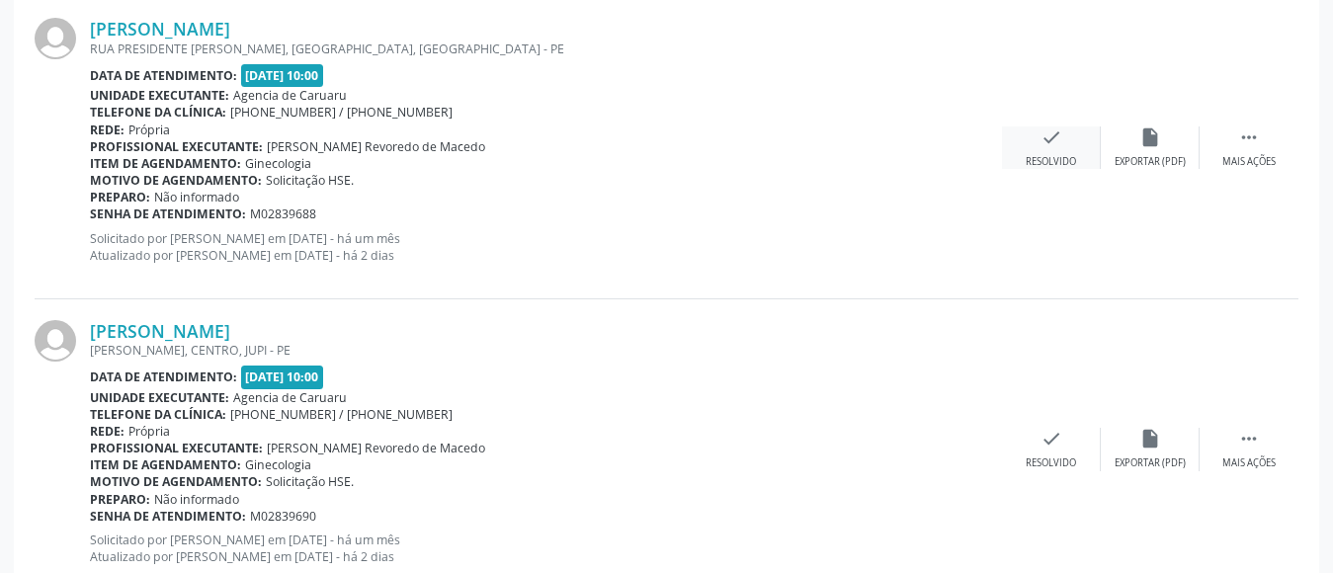
click at [1065, 141] on div "check Resolvido" at bounding box center [1051, 148] width 99 height 43
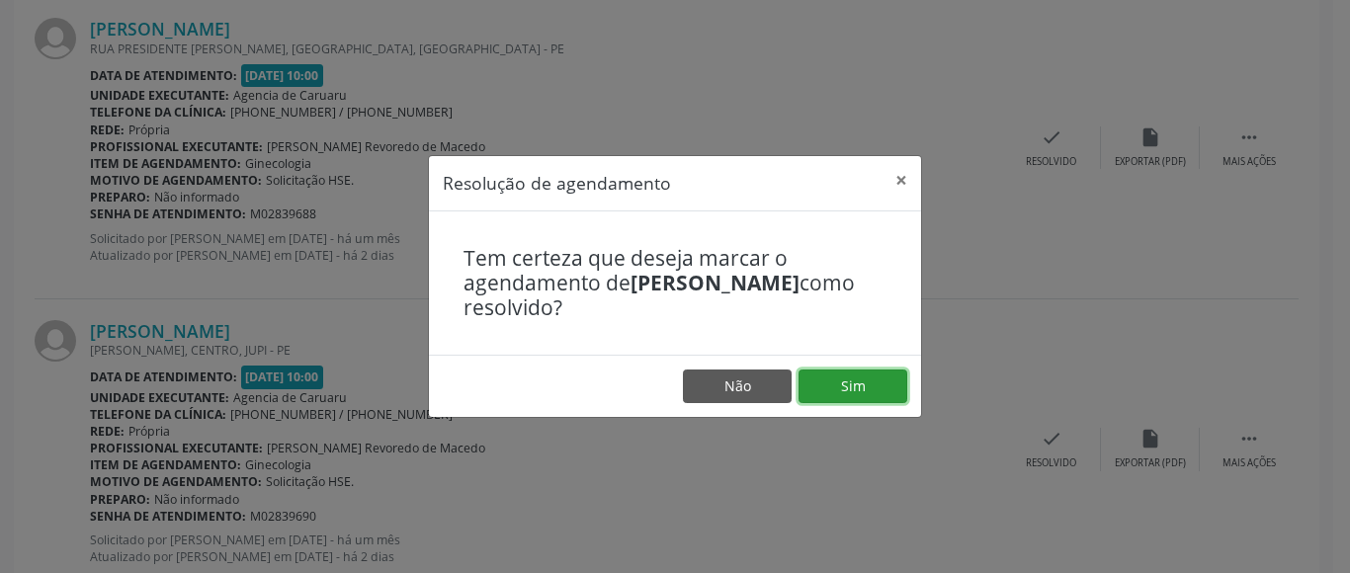
click at [872, 391] on button "Sim" at bounding box center [853, 387] width 109 height 34
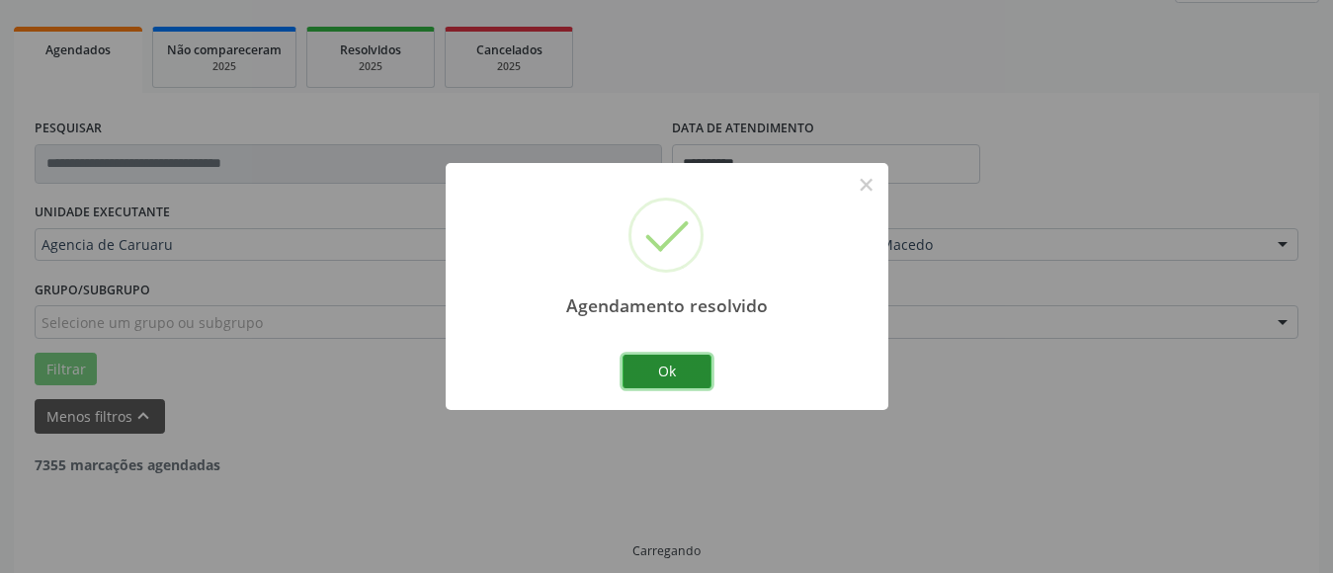
click at [675, 377] on button "Ok" at bounding box center [667, 372] width 89 height 34
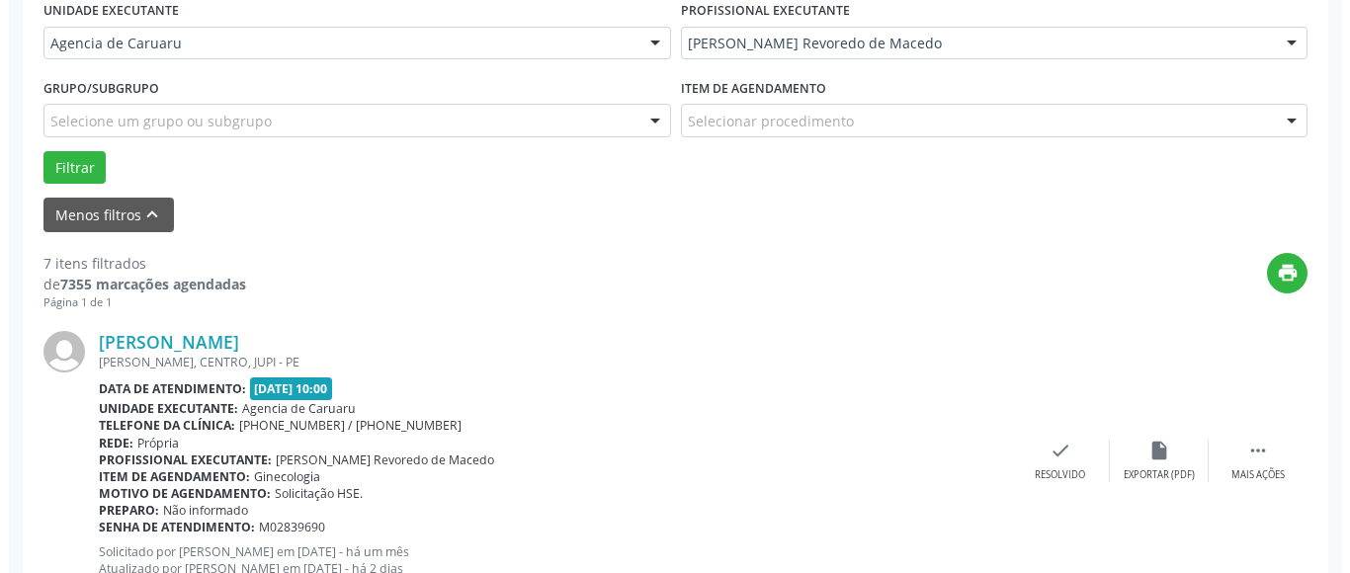
scroll to position [487, 0]
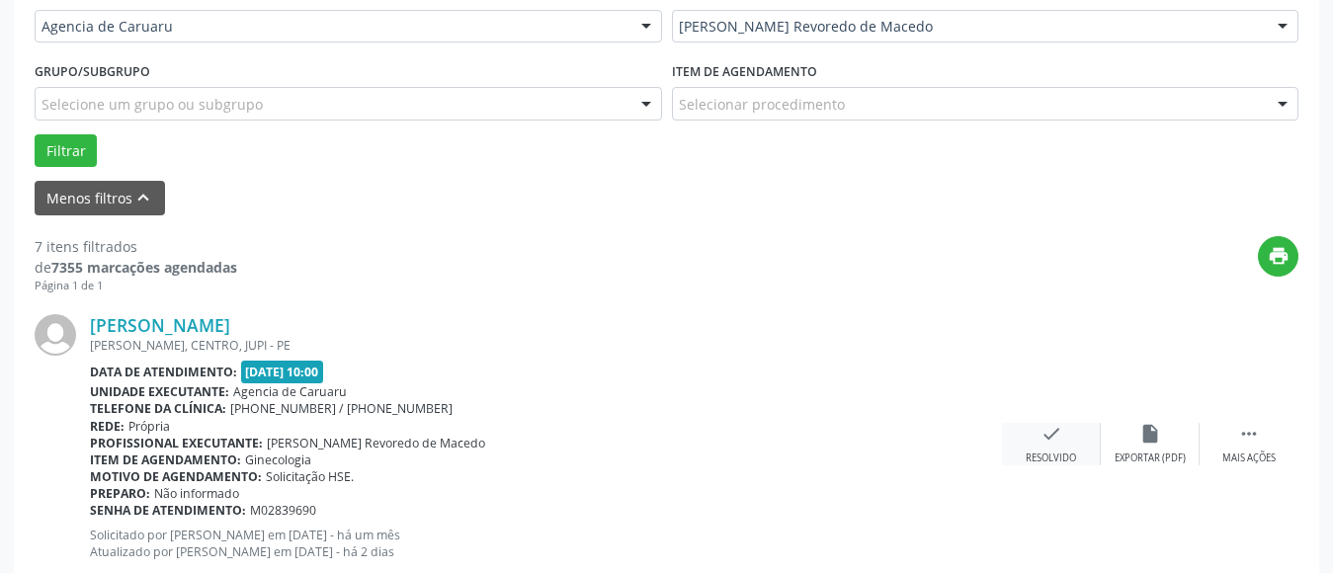
click at [1064, 445] on div "check Resolvido" at bounding box center [1051, 444] width 99 height 43
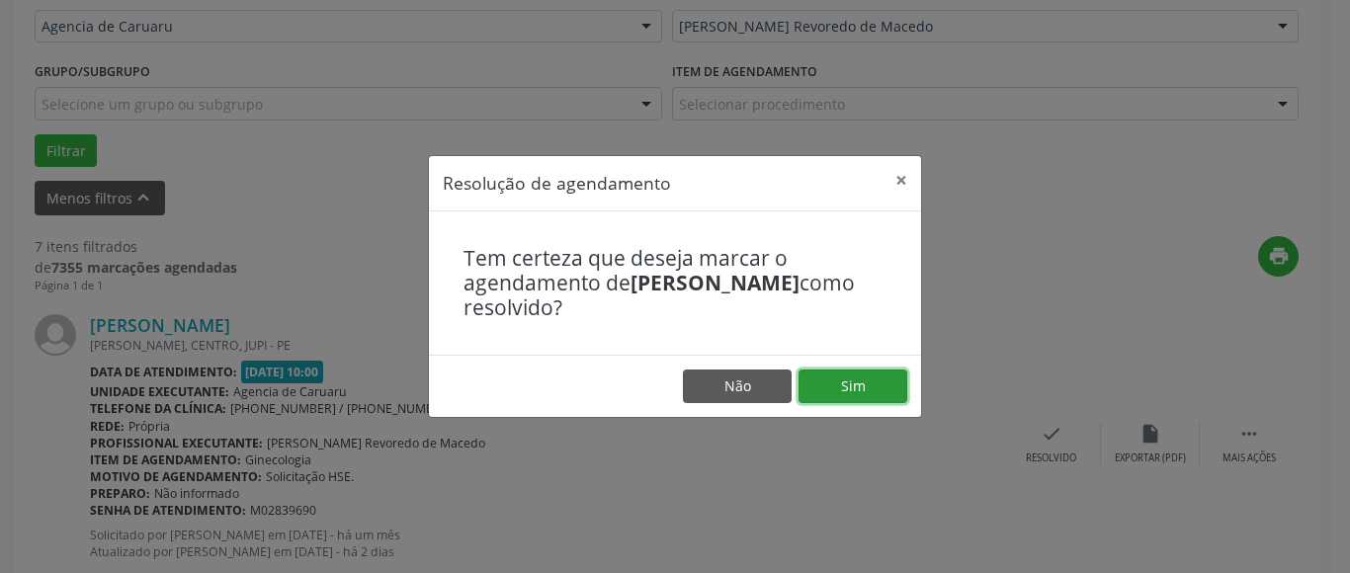
click at [829, 399] on button "Sim" at bounding box center [853, 387] width 109 height 34
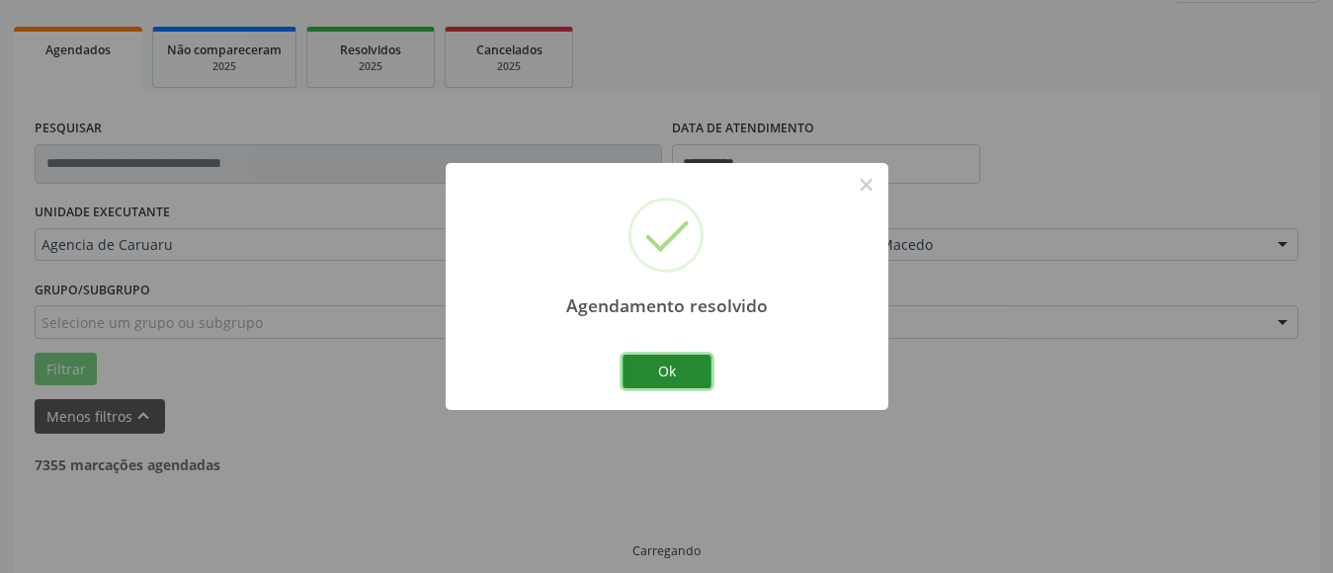
scroll to position [290, 0]
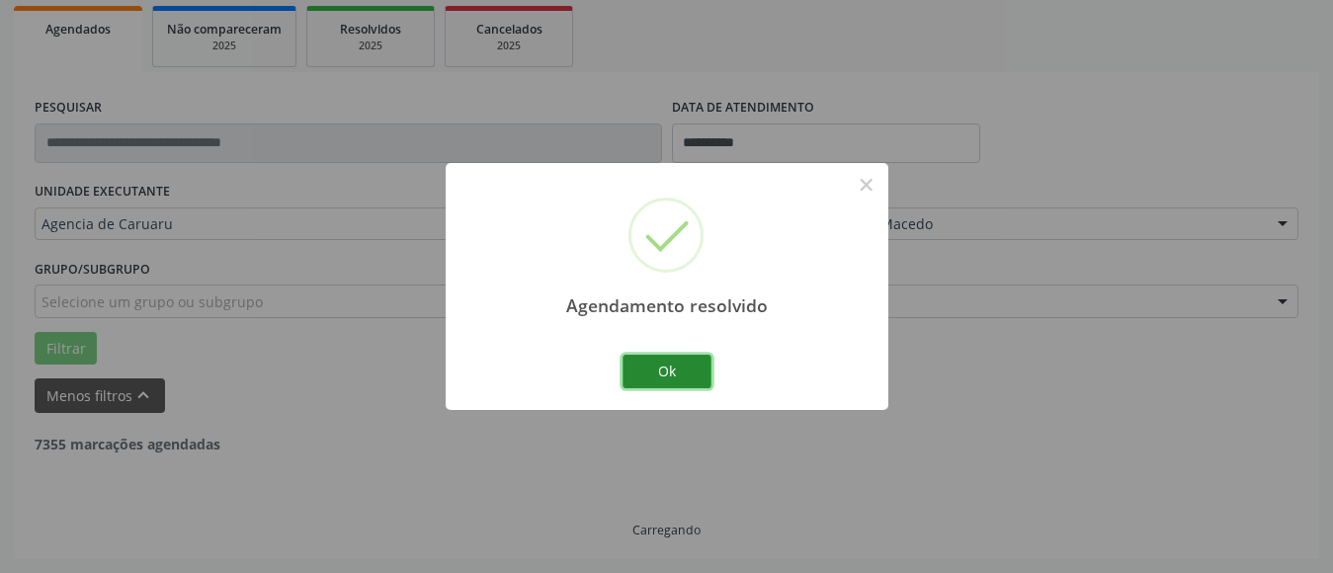
click at [677, 373] on button "Ok" at bounding box center [667, 372] width 89 height 34
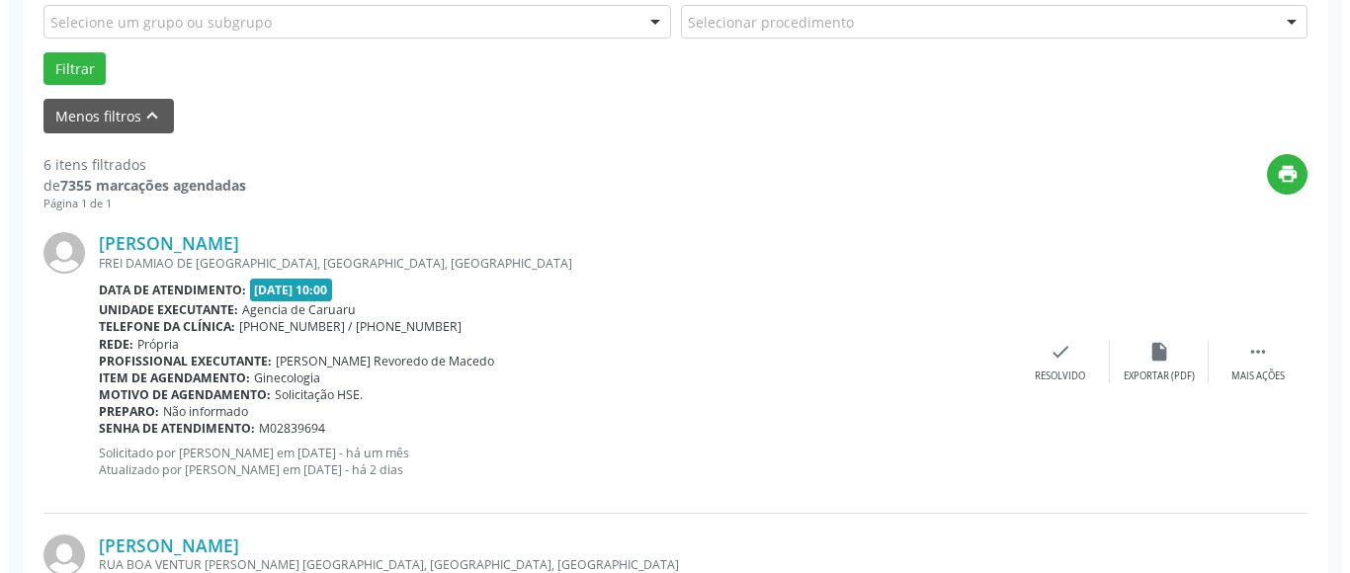
scroll to position [586, 0]
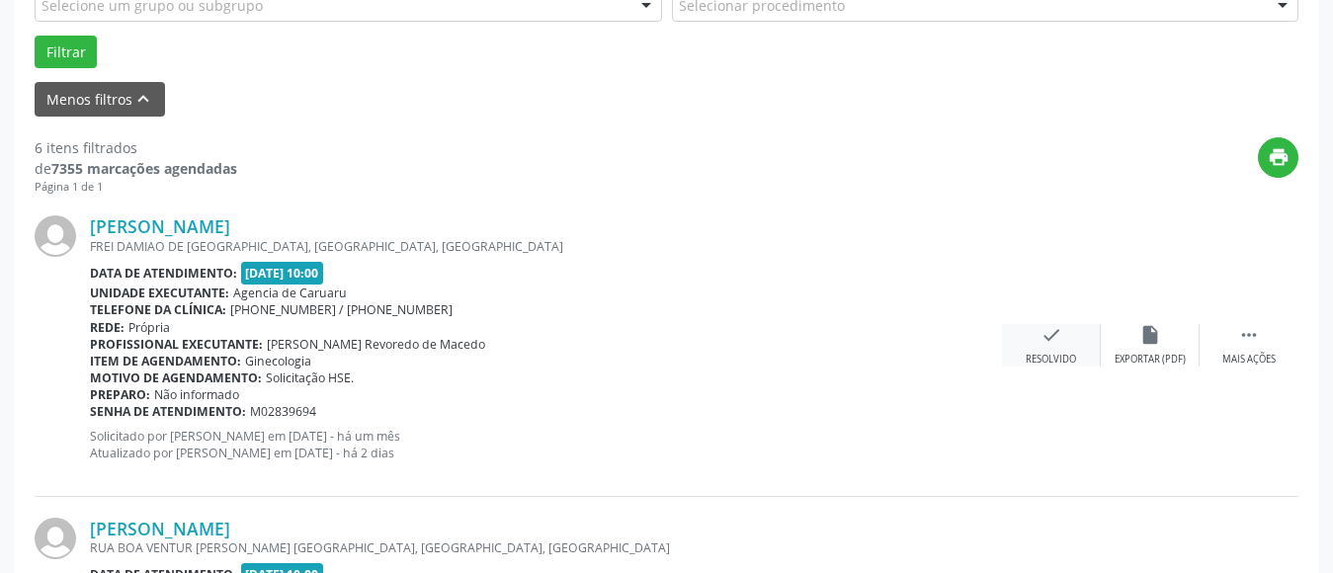
click at [1051, 349] on div "check Resolvido" at bounding box center [1051, 345] width 99 height 43
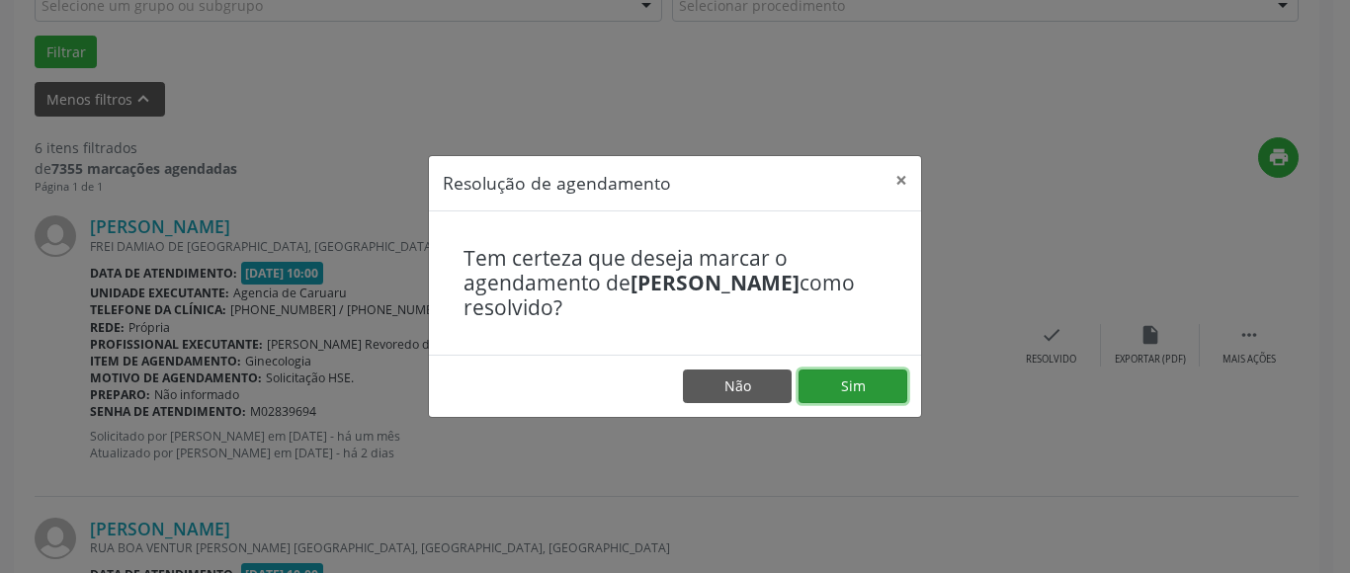
click at [855, 385] on button "Sim" at bounding box center [853, 387] width 109 height 34
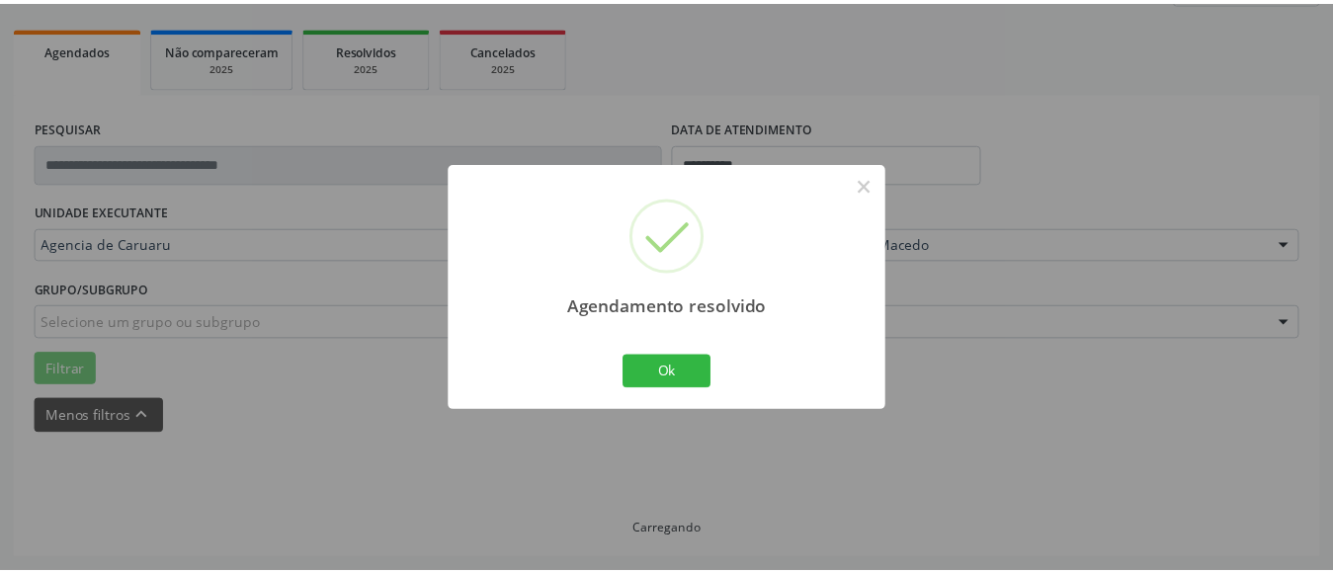
scroll to position [269, 0]
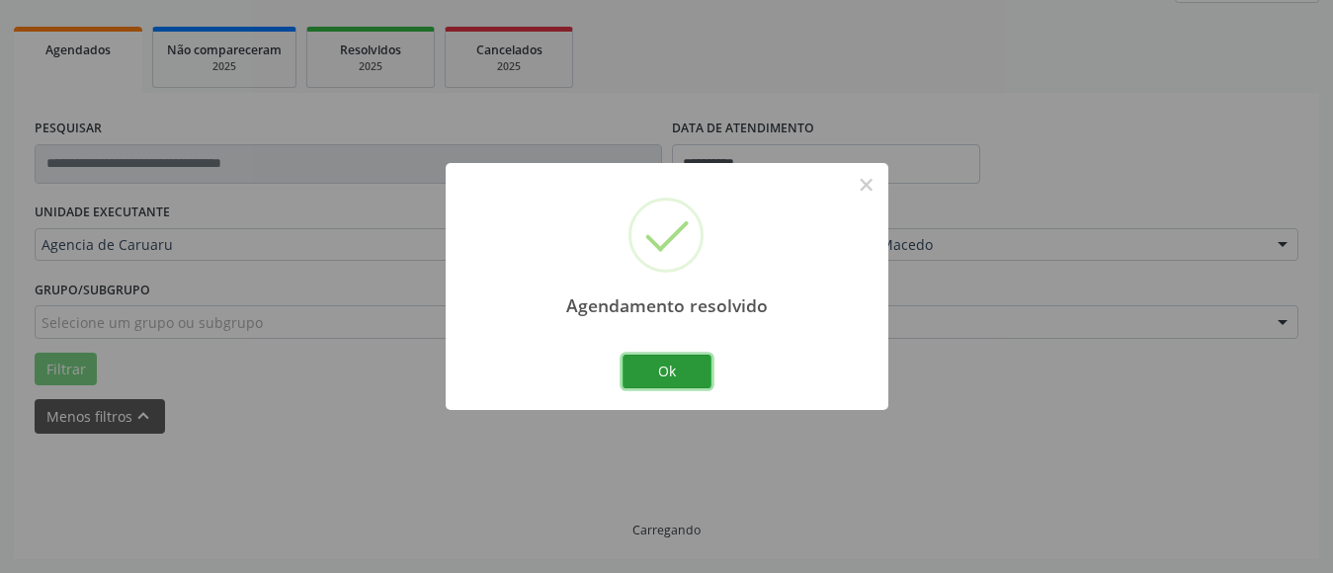
click at [675, 366] on button "Ok" at bounding box center [667, 372] width 89 height 34
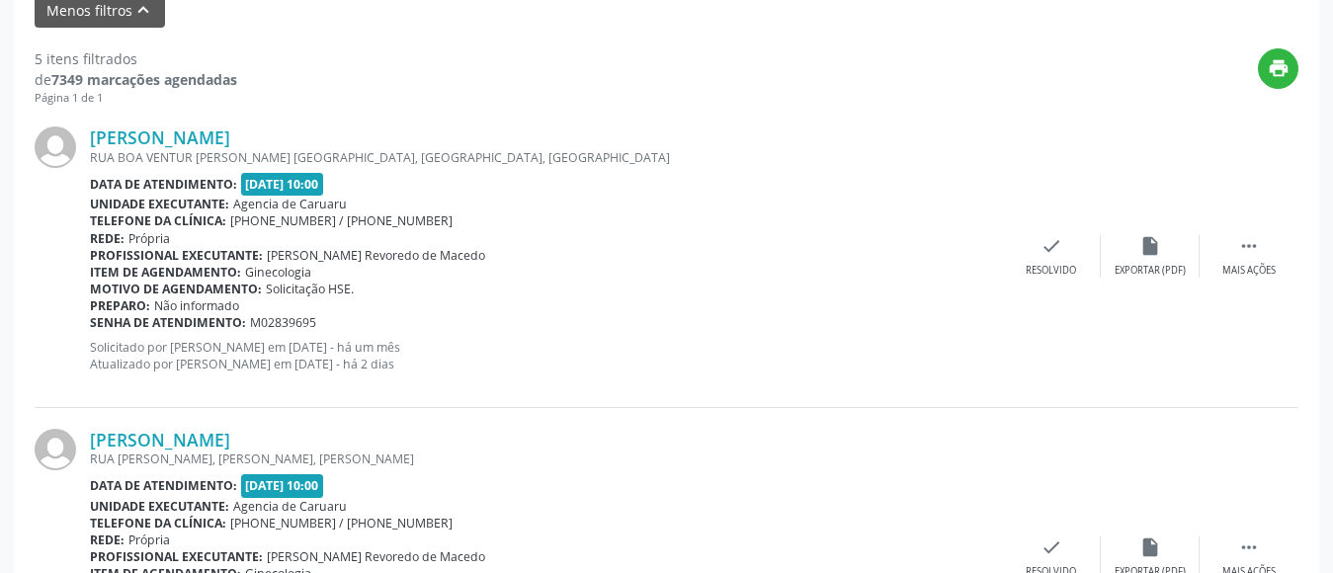
scroll to position [685, 0]
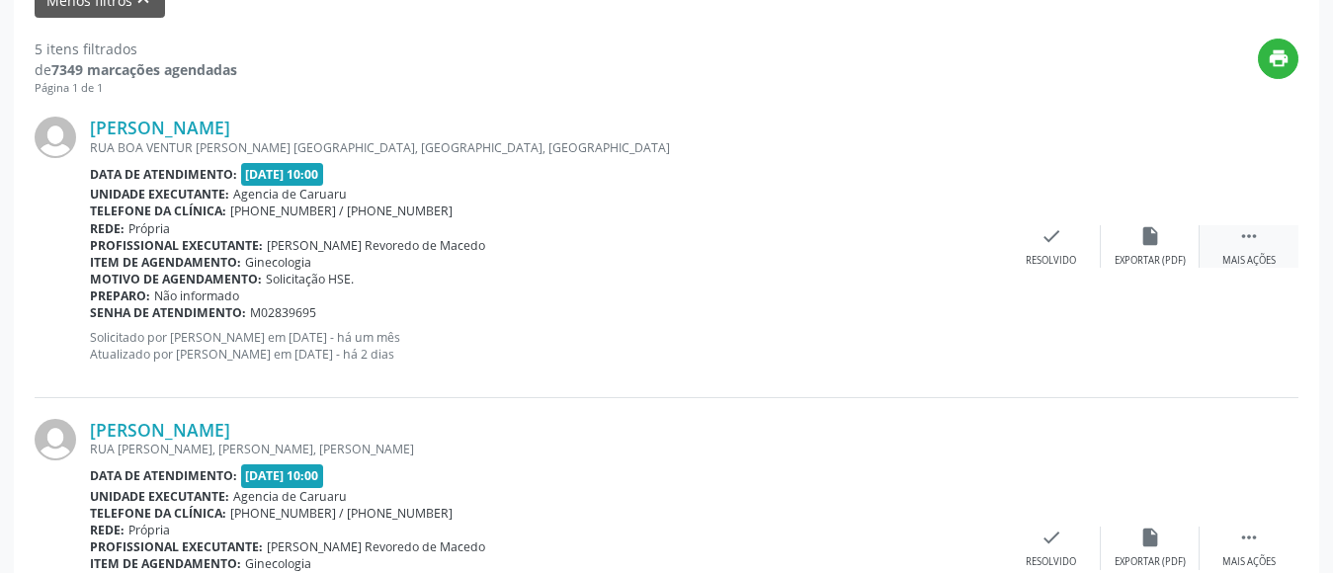
click at [1248, 242] on icon "" at bounding box center [1249, 236] width 22 height 22
click at [1145, 236] on icon "alarm_off" at bounding box center [1151, 236] width 22 height 22
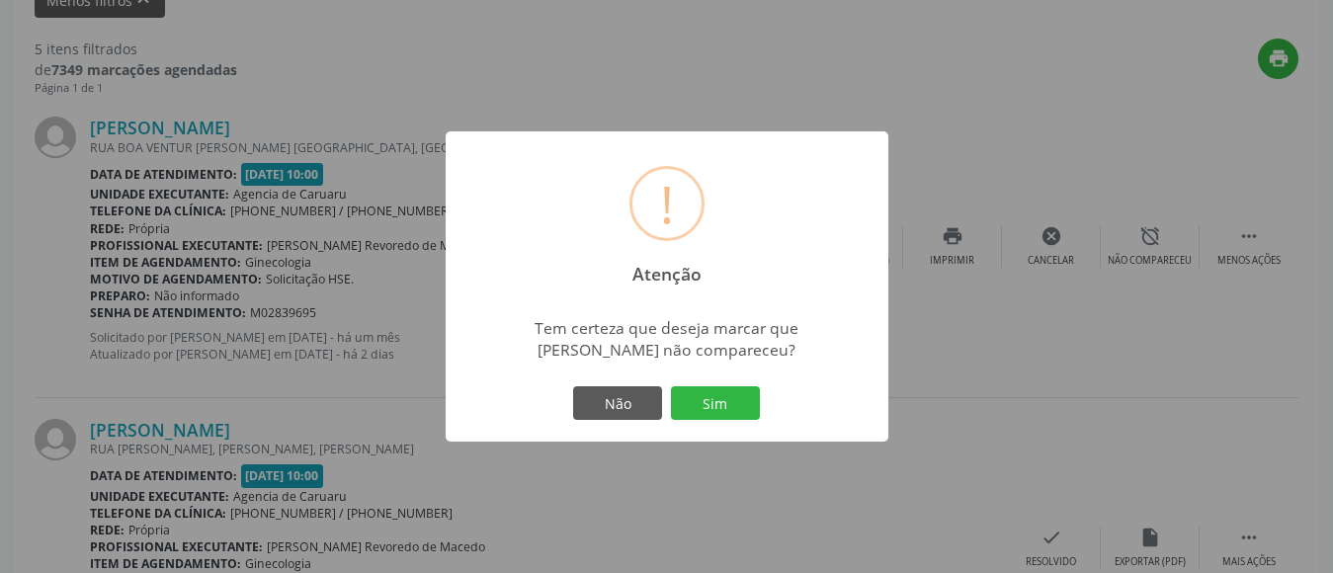
click at [733, 397] on button "Sim" at bounding box center [715, 403] width 89 height 34
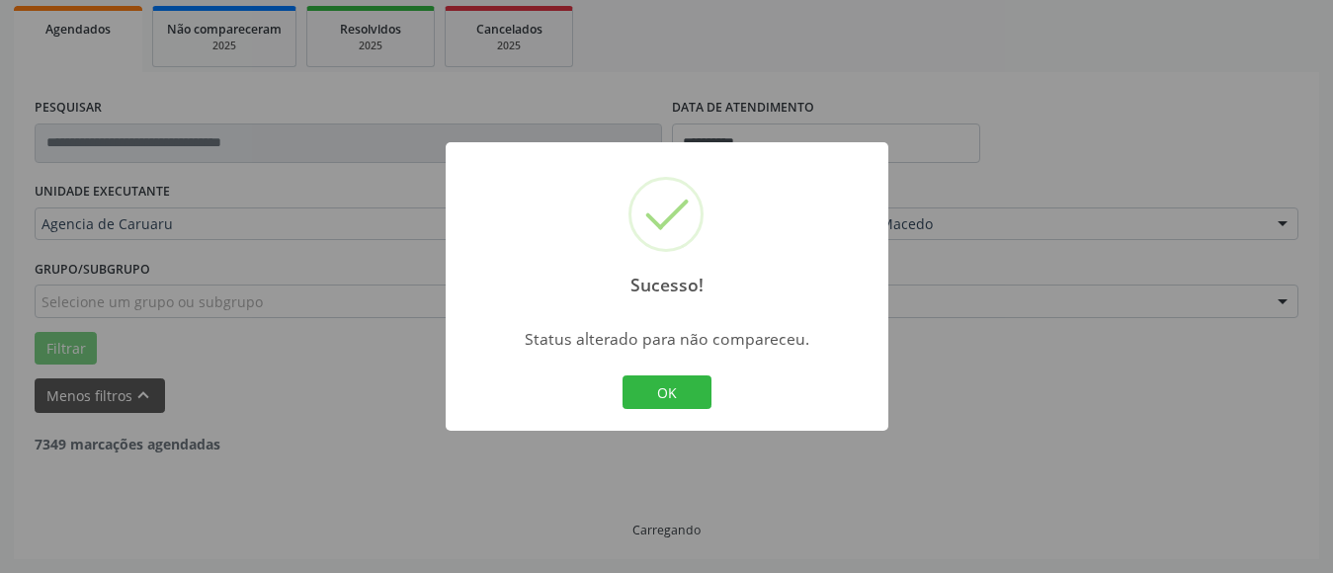
scroll to position [290, 0]
click at [672, 393] on button "OK" at bounding box center [667, 393] width 89 height 34
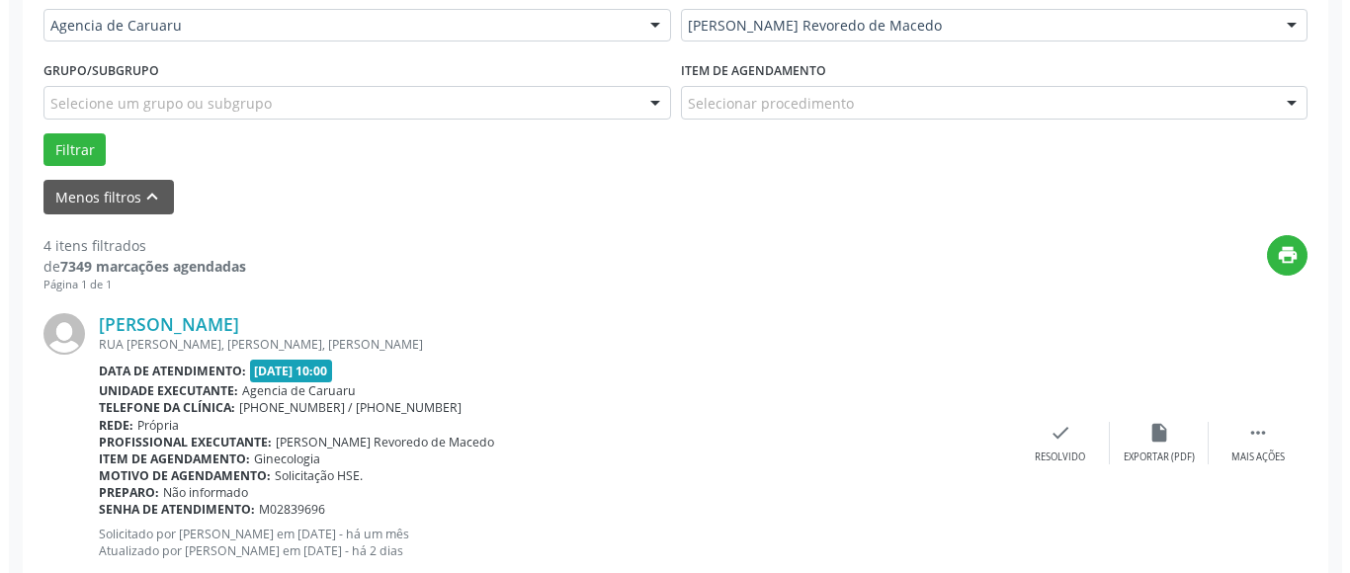
scroll to position [586, 0]
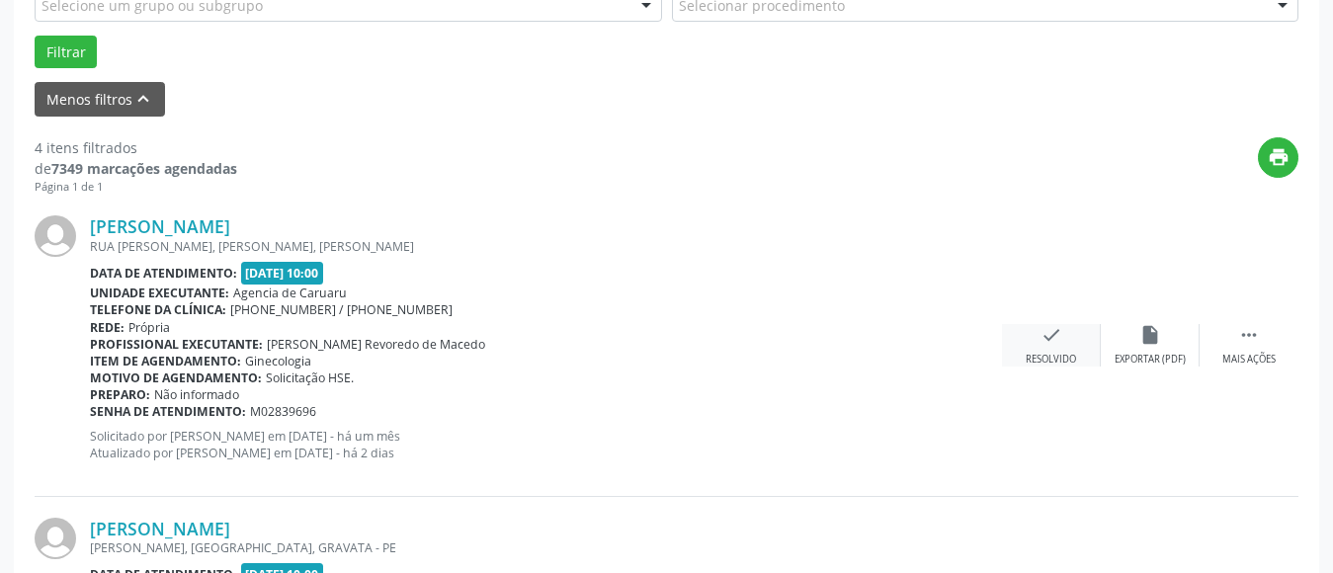
click at [1058, 350] on div "check Resolvido" at bounding box center [1051, 345] width 99 height 43
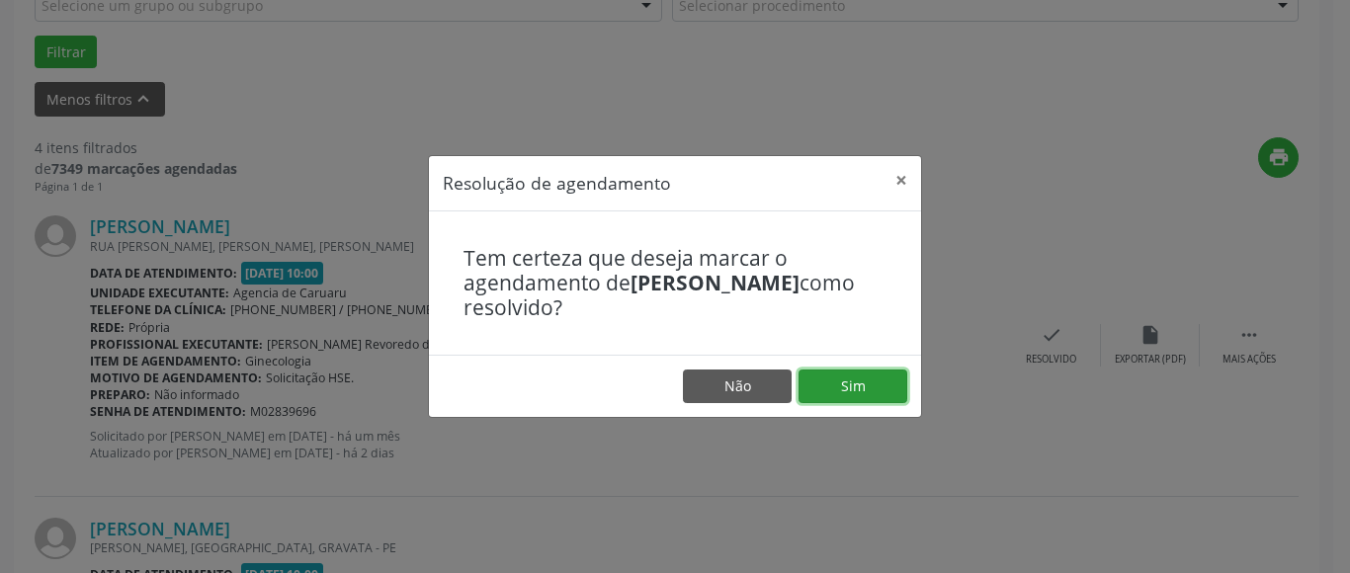
click at [848, 390] on button "Sim" at bounding box center [853, 387] width 109 height 34
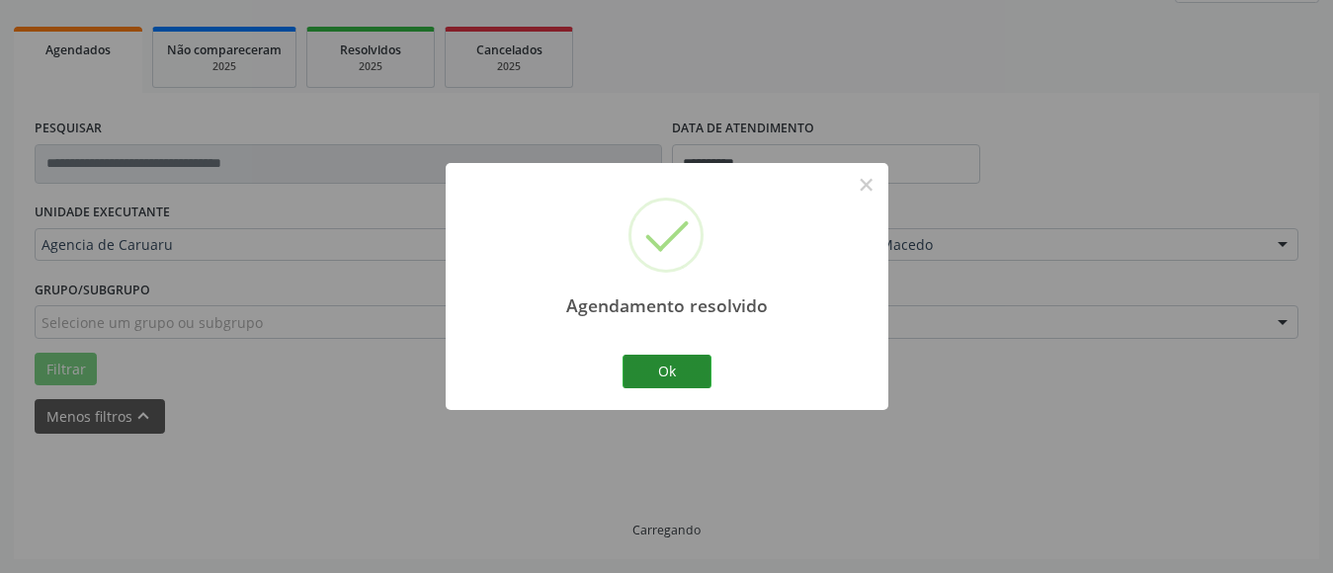
scroll to position [290, 0]
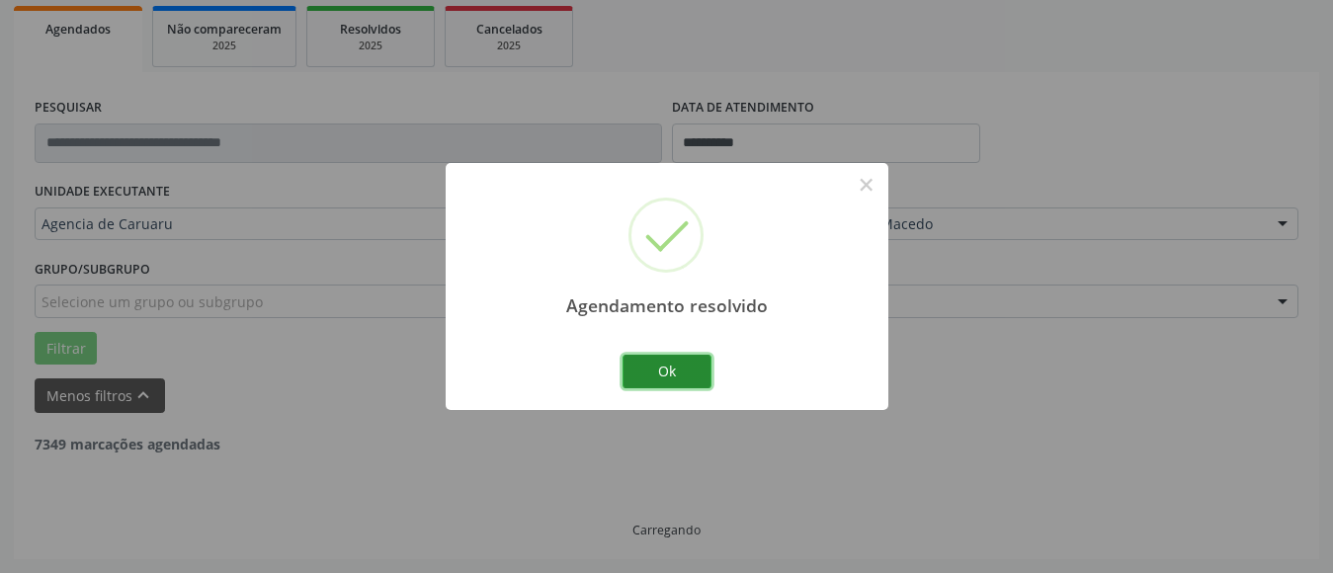
click at [667, 362] on button "Ok" at bounding box center [667, 372] width 89 height 34
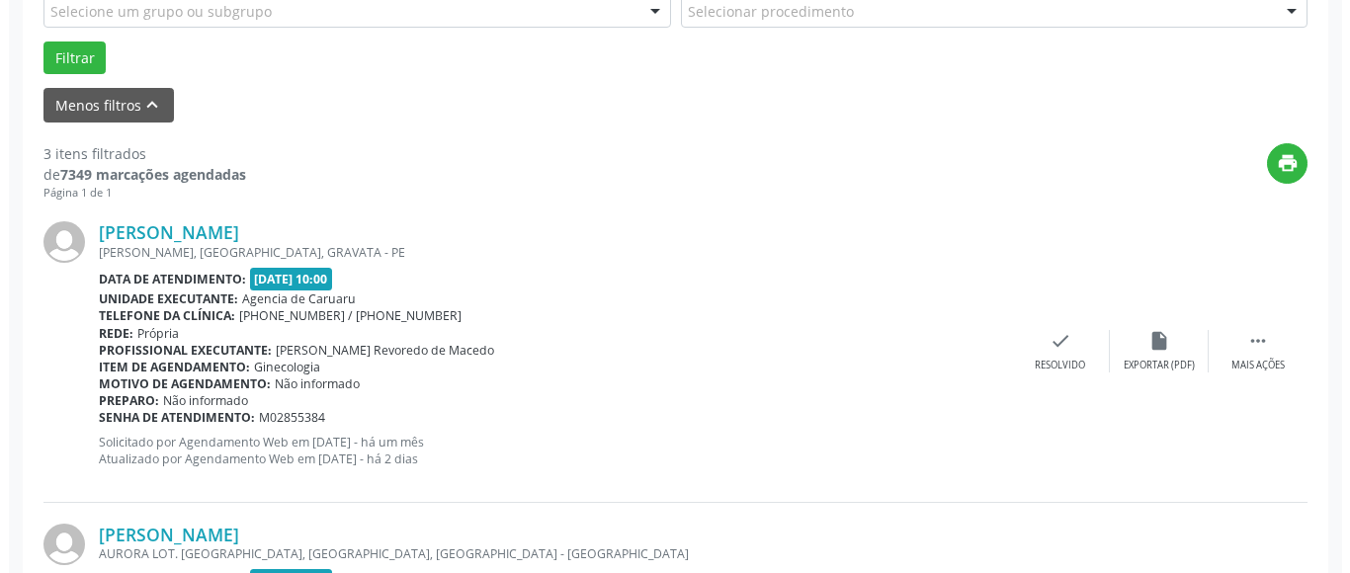
scroll to position [586, 0]
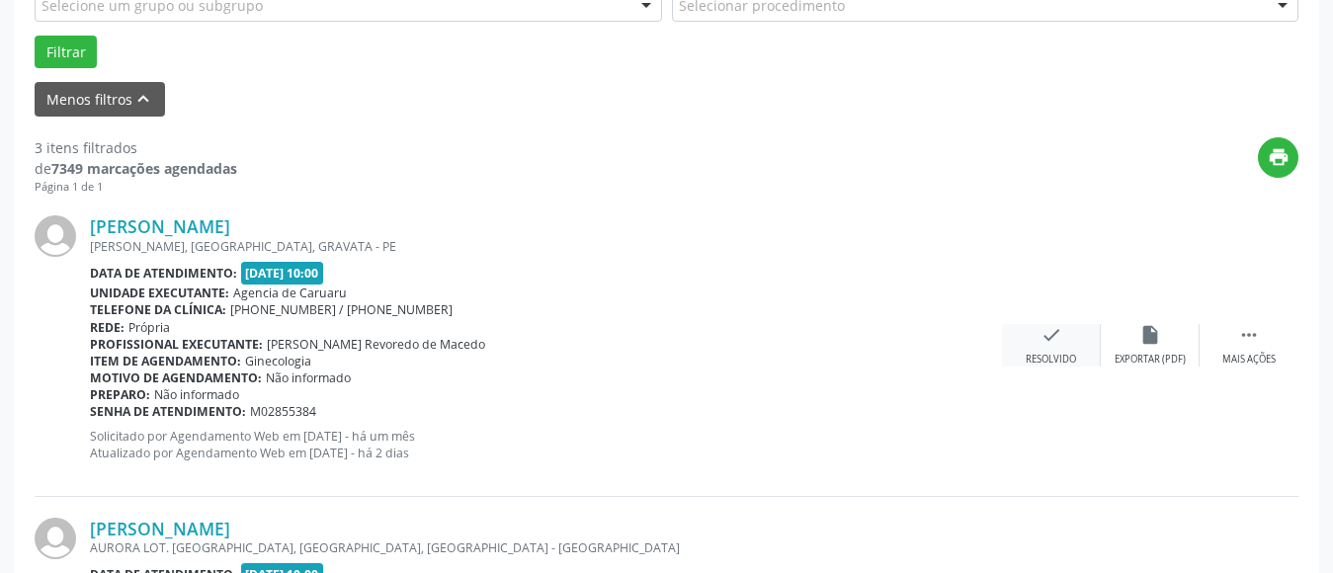
click at [1069, 362] on div "Resolvido" at bounding box center [1051, 360] width 50 height 14
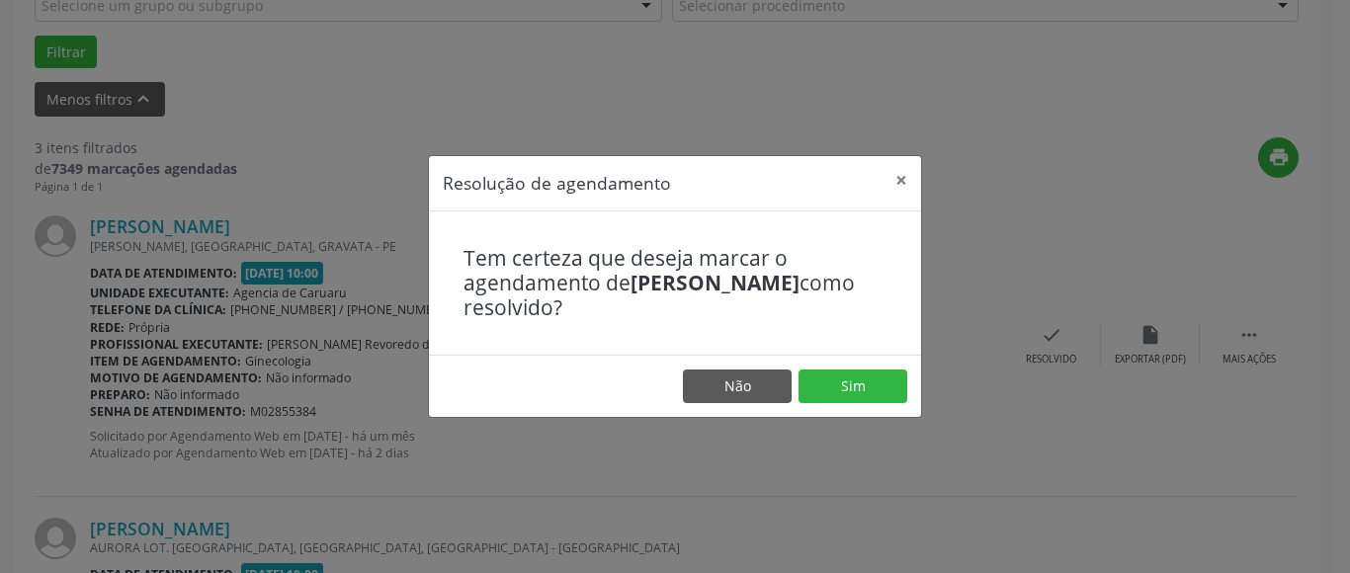
click at [887, 404] on footer "Não Sim" at bounding box center [675, 386] width 492 height 62
click at [874, 392] on button "Sim" at bounding box center [853, 387] width 109 height 34
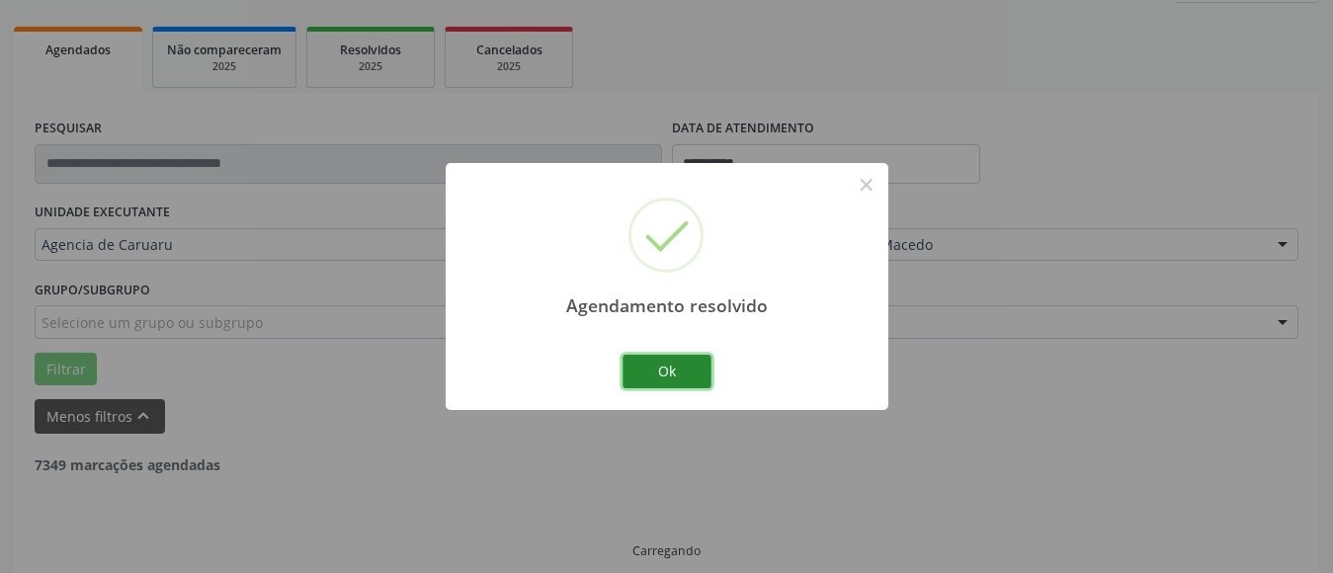
click at [669, 378] on button "Ok" at bounding box center [667, 372] width 89 height 34
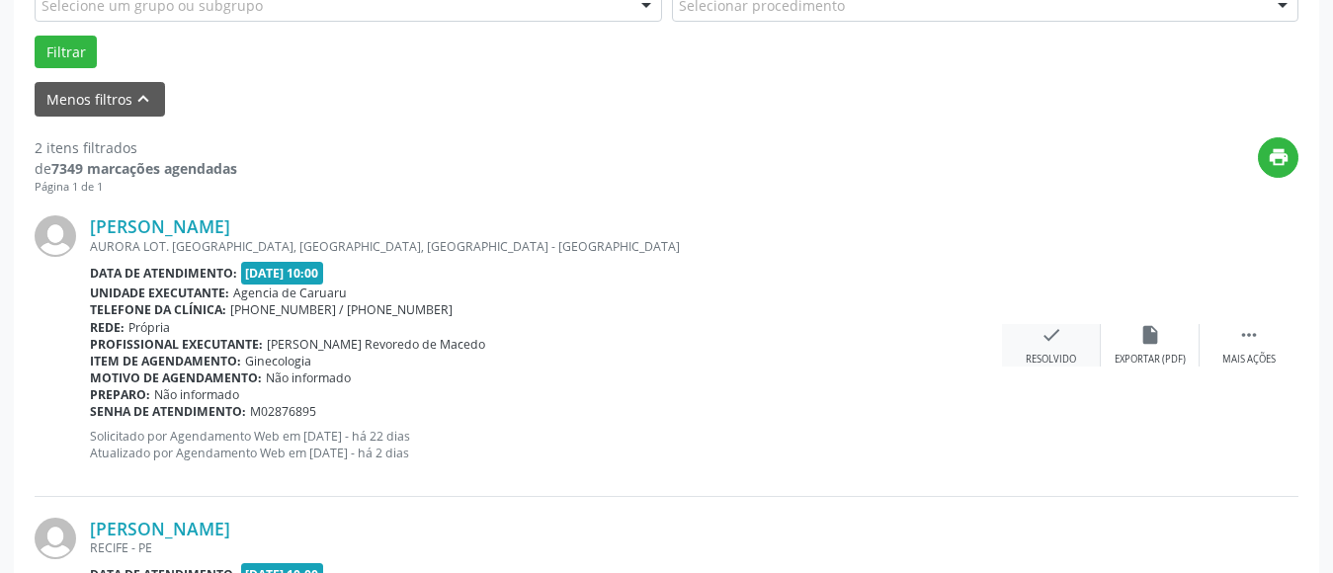
click at [1045, 357] on div "Resolvido" at bounding box center [1051, 360] width 50 height 14
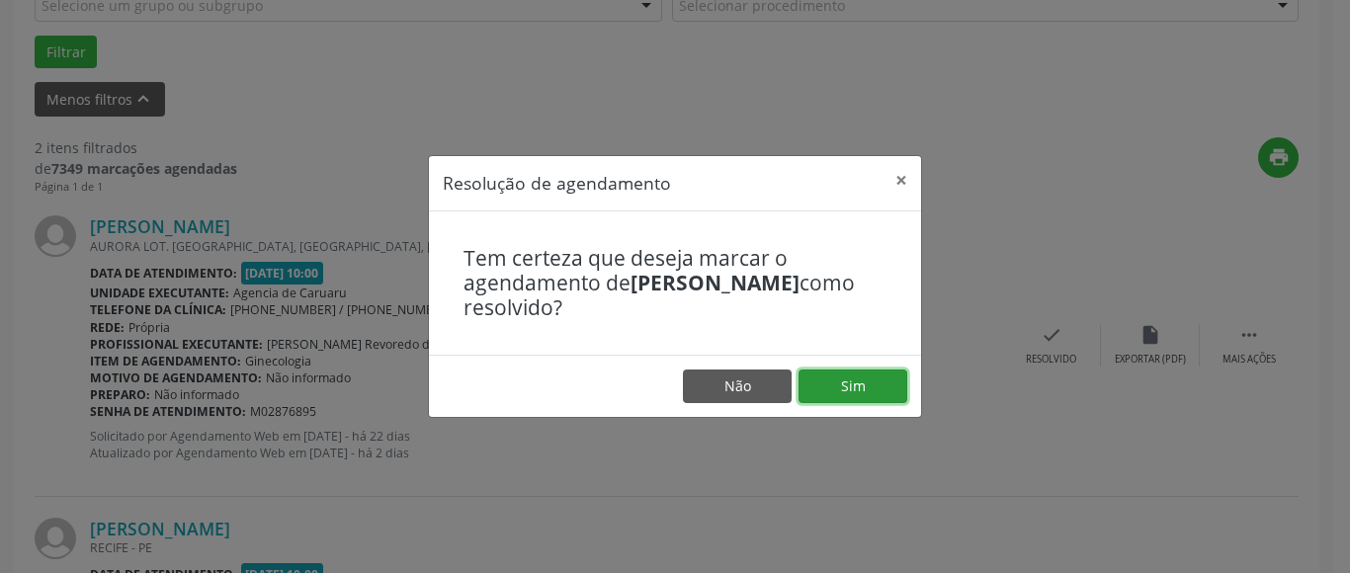
click at [868, 388] on button "Sim" at bounding box center [853, 387] width 109 height 34
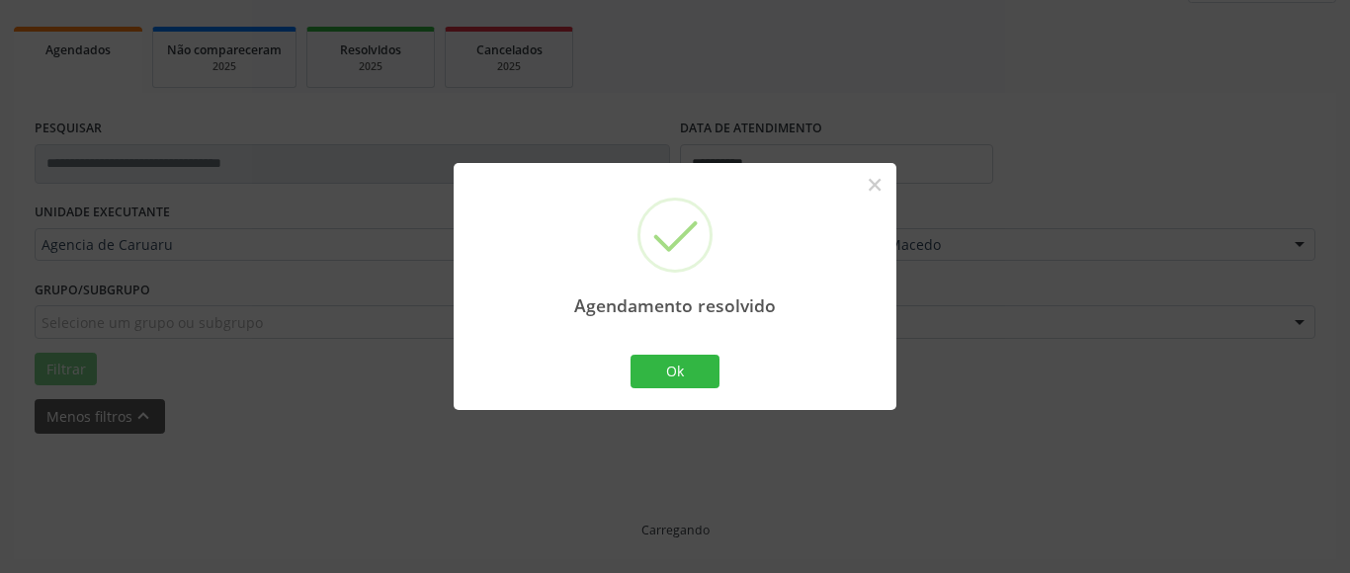
scroll to position [544, 0]
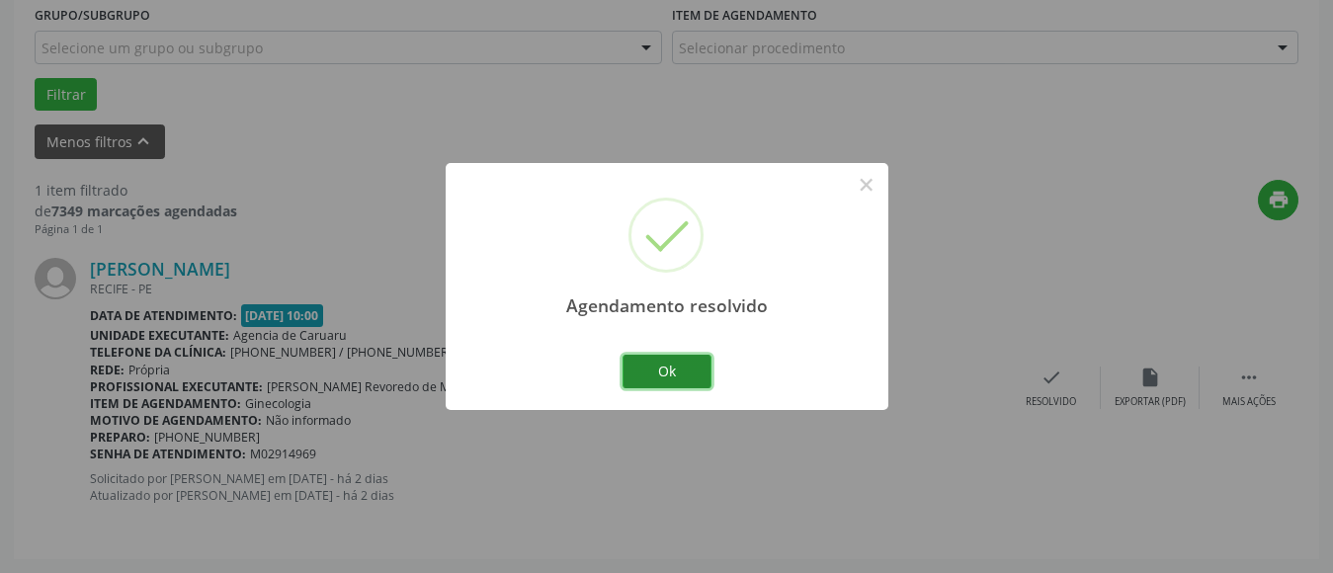
click at [667, 366] on button "Ok" at bounding box center [667, 372] width 89 height 34
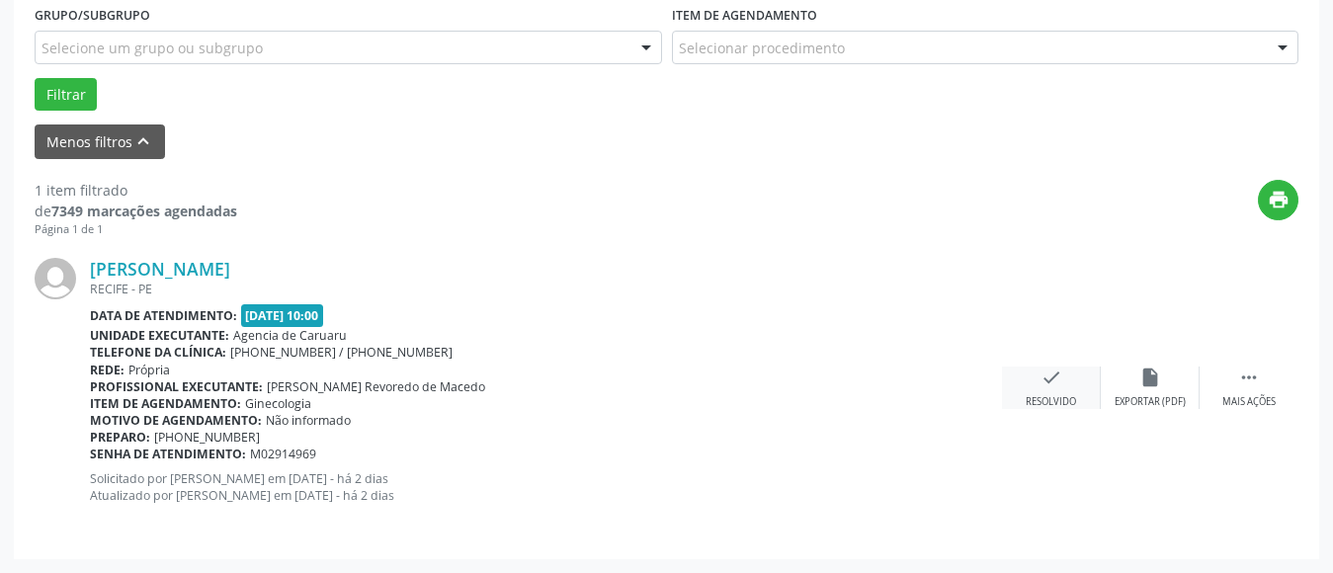
click at [1061, 379] on icon "check" at bounding box center [1052, 378] width 22 height 22
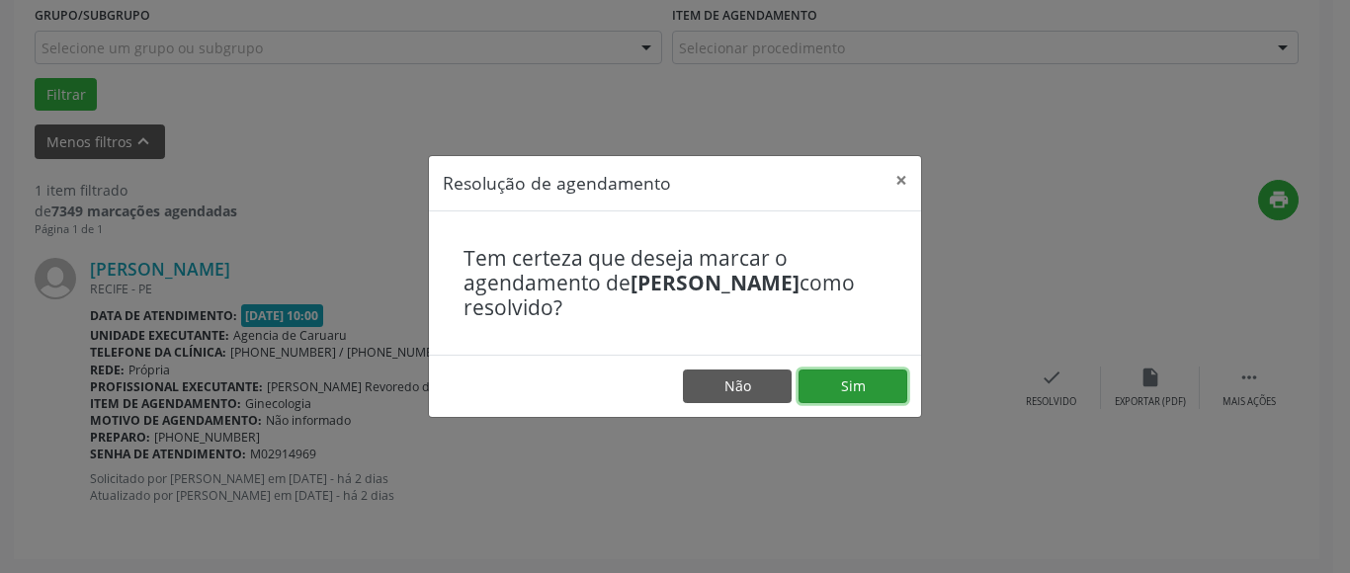
click at [872, 378] on button "Sim" at bounding box center [853, 387] width 109 height 34
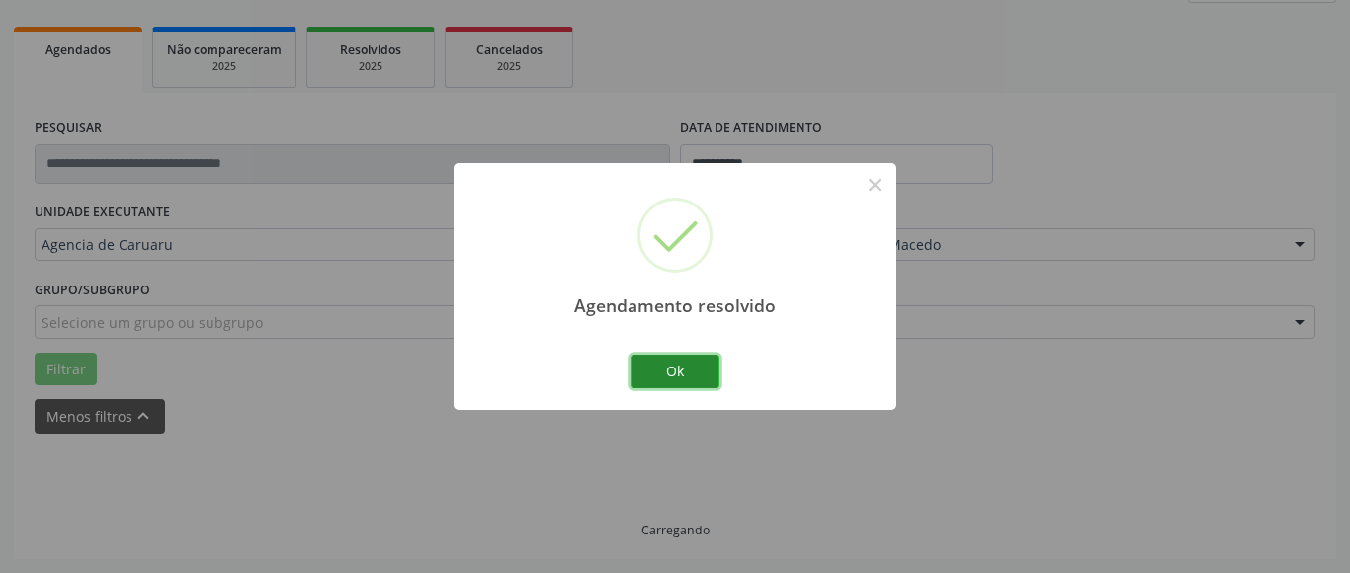
click at [700, 385] on button "Ok" at bounding box center [675, 372] width 89 height 34
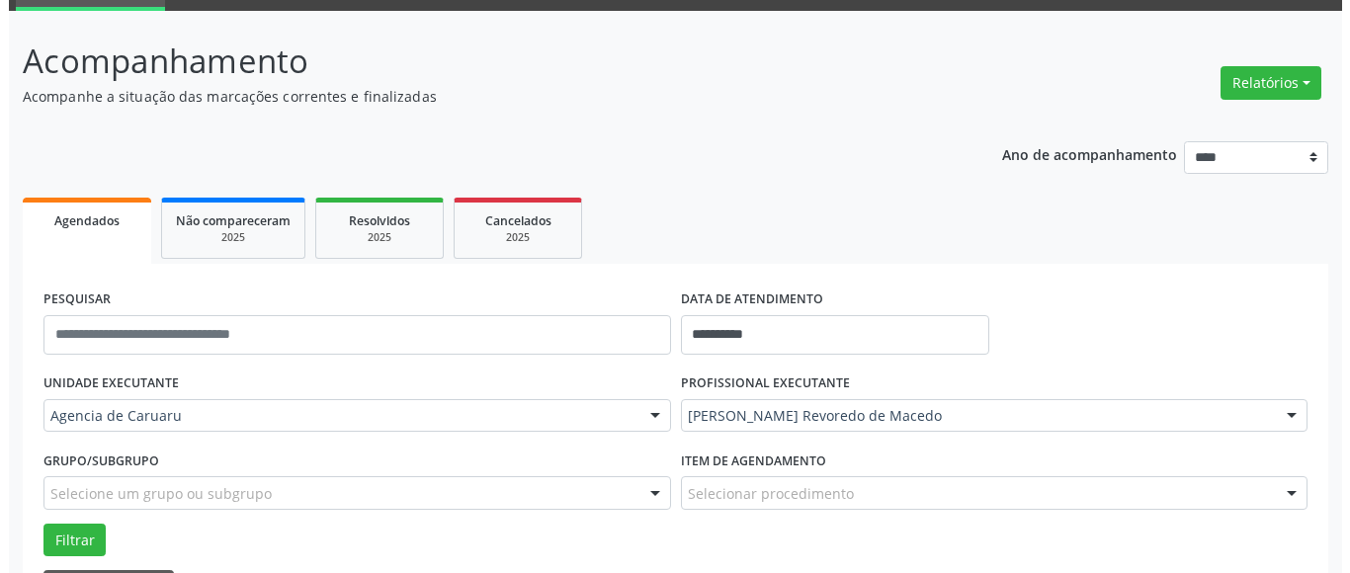
scroll to position [0, 0]
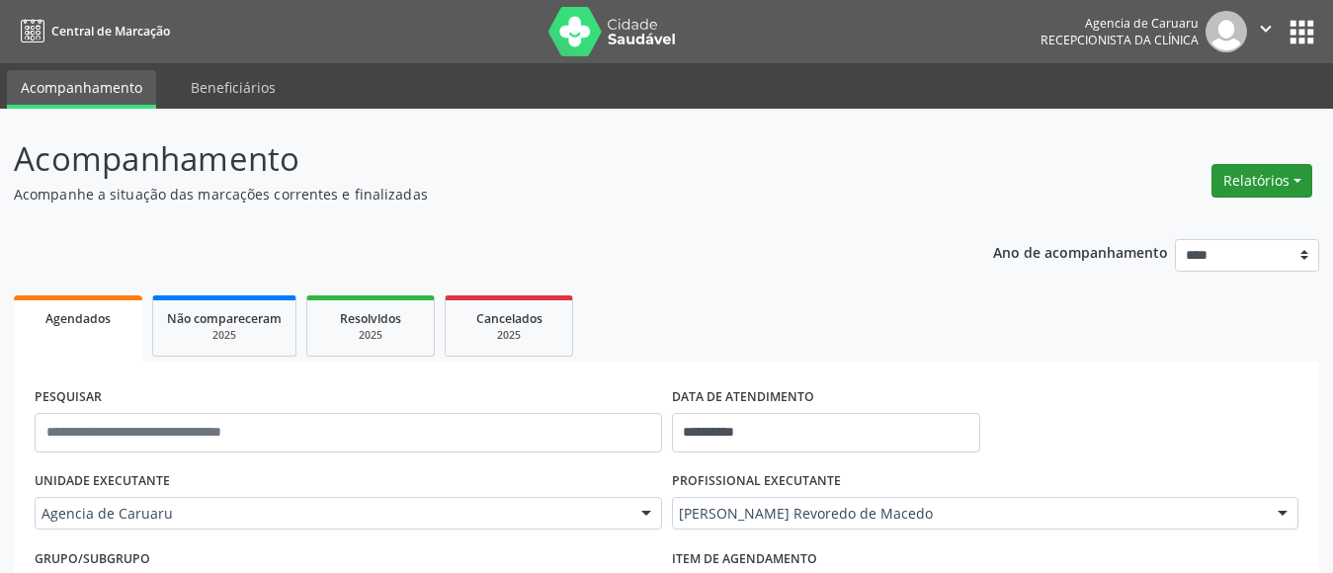
click at [1274, 177] on button "Relatórios" at bounding box center [1262, 181] width 101 height 34
click at [1165, 226] on link "Agendamentos" at bounding box center [1207, 224] width 213 height 28
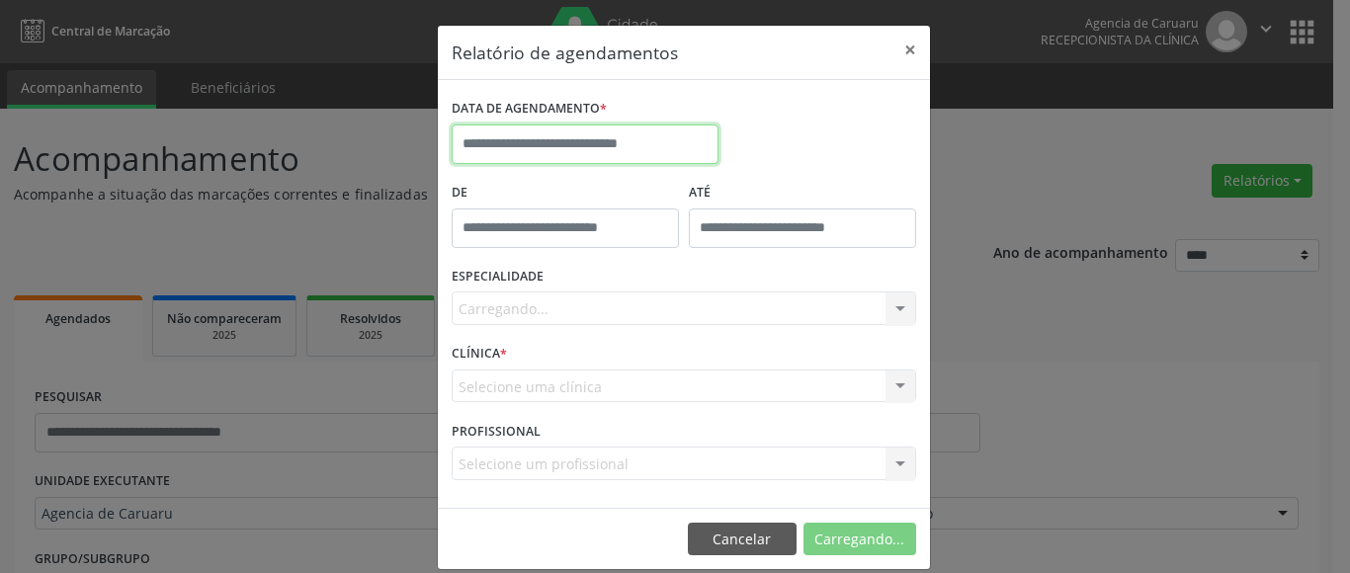
click at [510, 135] on input "text" at bounding box center [585, 145] width 267 height 40
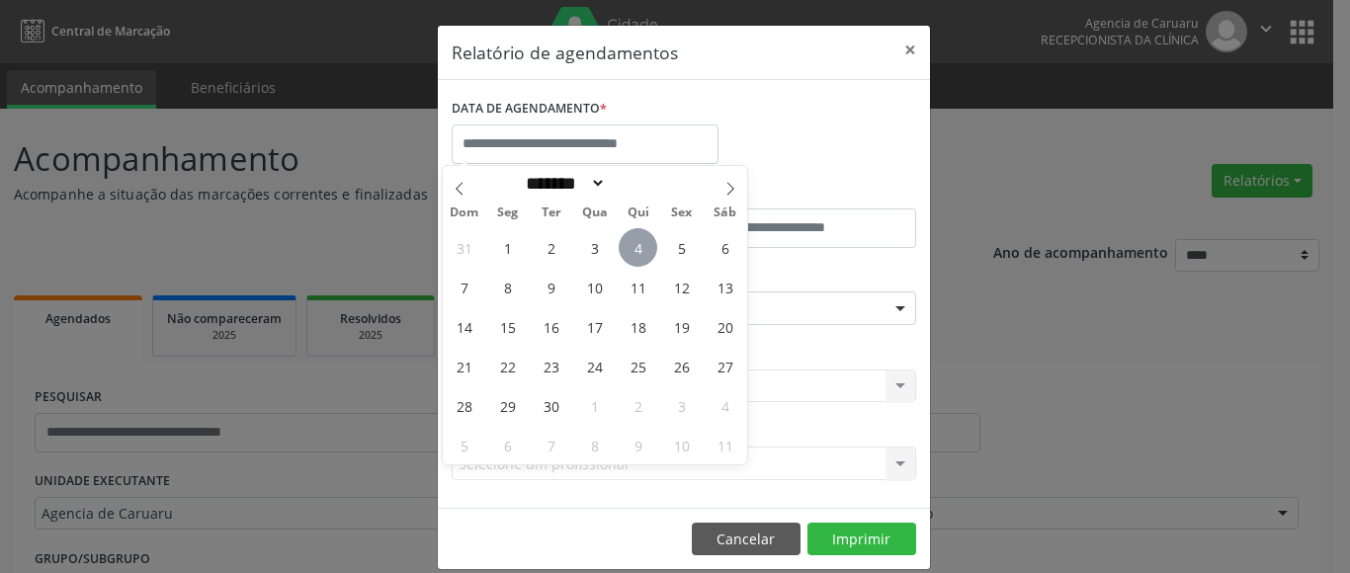
click at [632, 246] on span "4" at bounding box center [638, 247] width 39 height 39
type input "**********"
click at [632, 246] on span "4" at bounding box center [638, 247] width 39 height 39
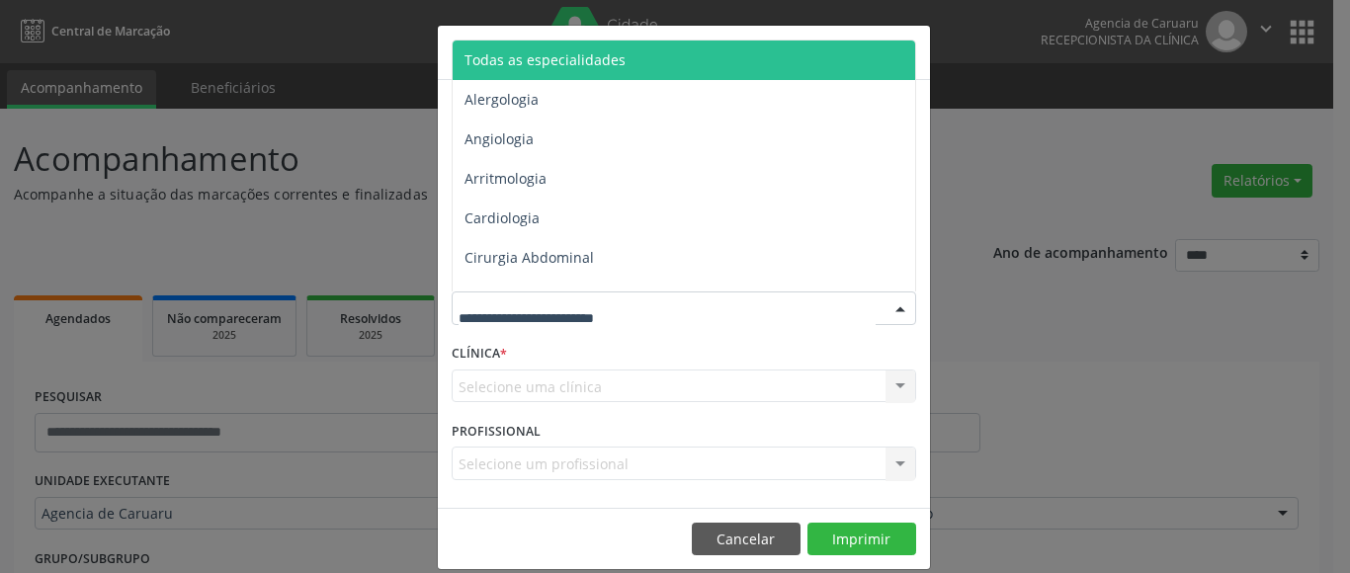
click at [581, 63] on span "Todas as especialidades" at bounding box center [545, 59] width 161 height 19
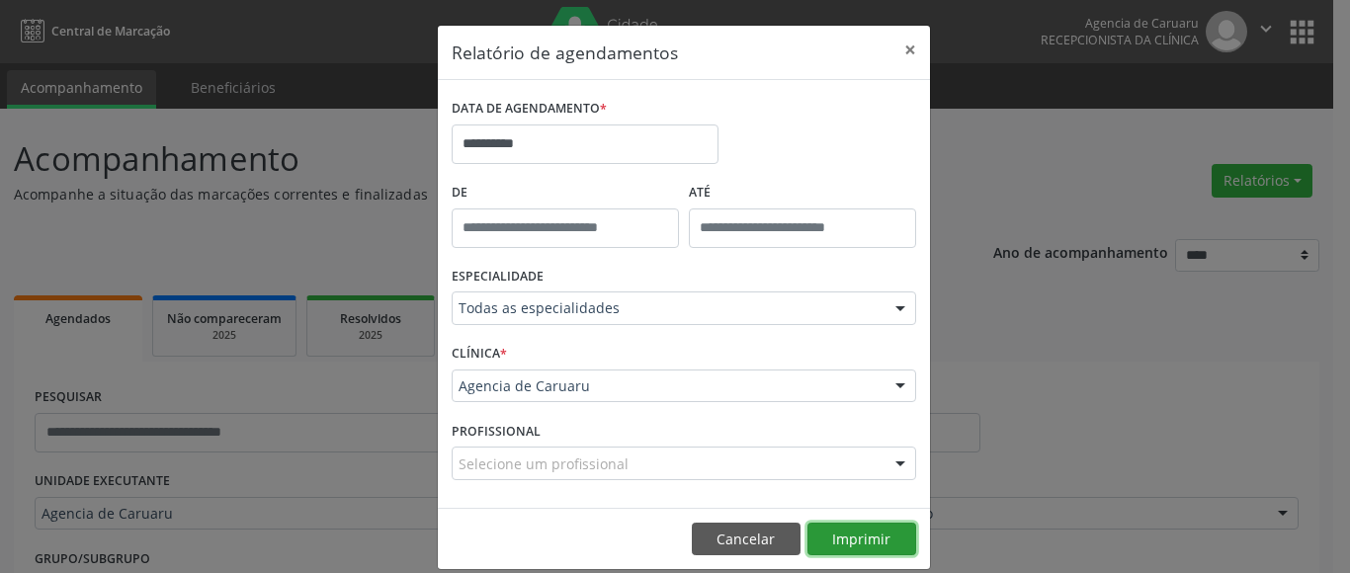
click at [854, 531] on button "Imprimir" at bounding box center [862, 540] width 109 height 34
